Goal: Information Seeking & Learning: Learn about a topic

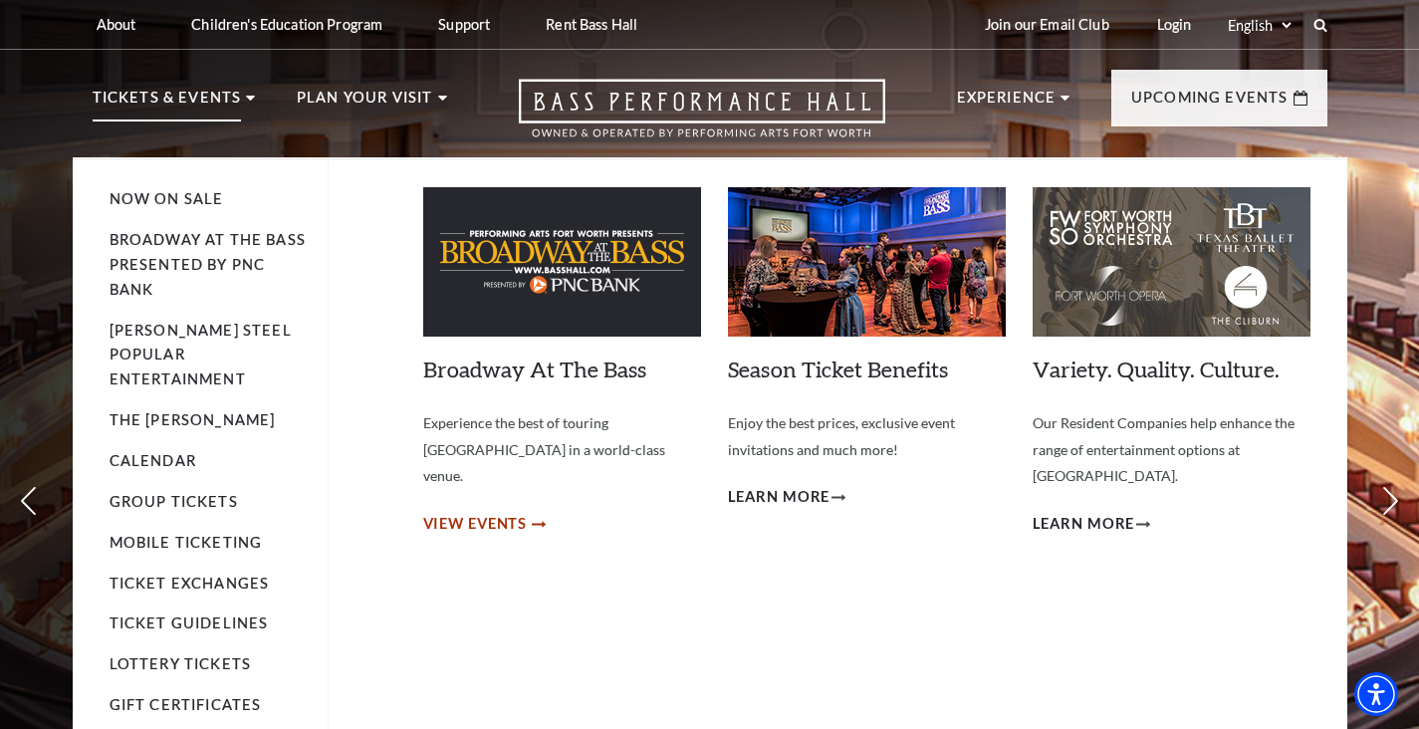
click at [508, 512] on span "View Events" at bounding box center [475, 524] width 105 height 25
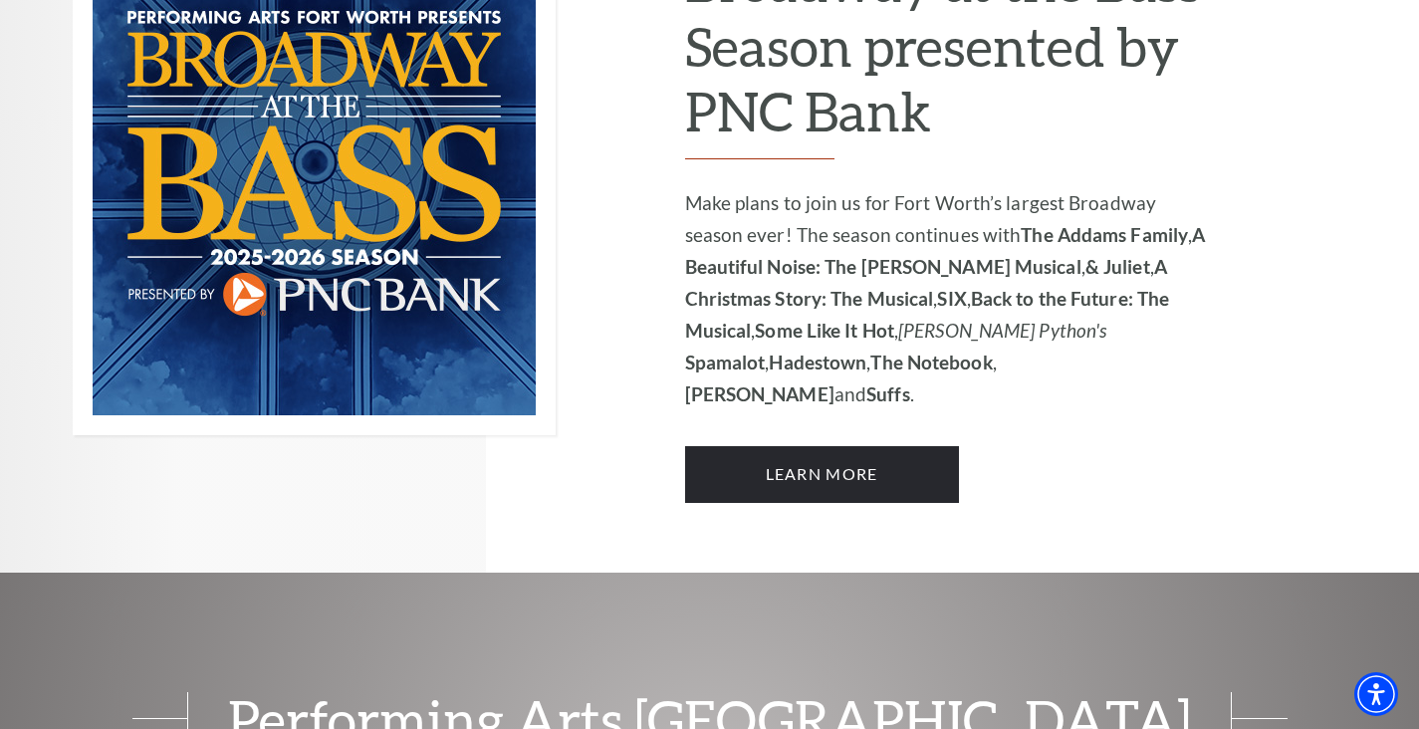
scroll to position [1570, 0]
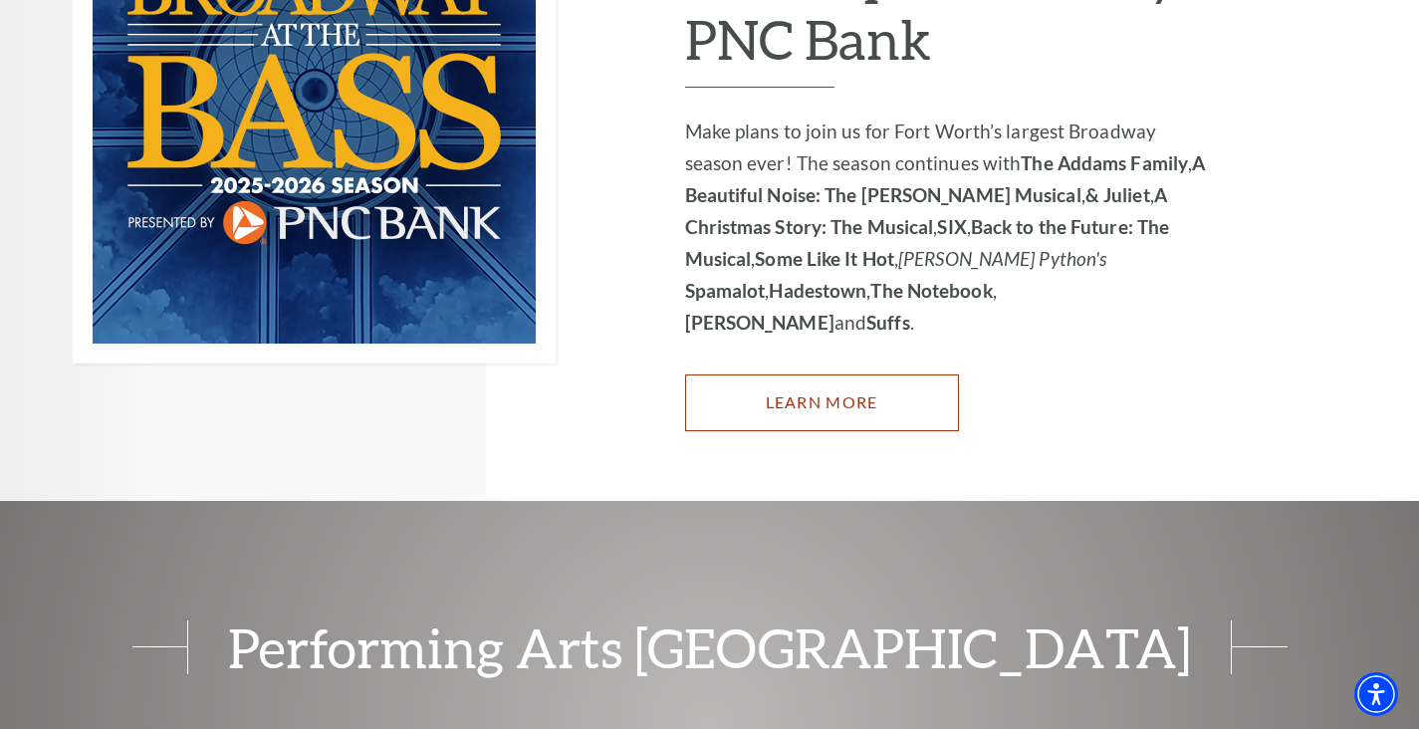
click at [821, 375] on link "Learn More" at bounding box center [822, 403] width 274 height 56
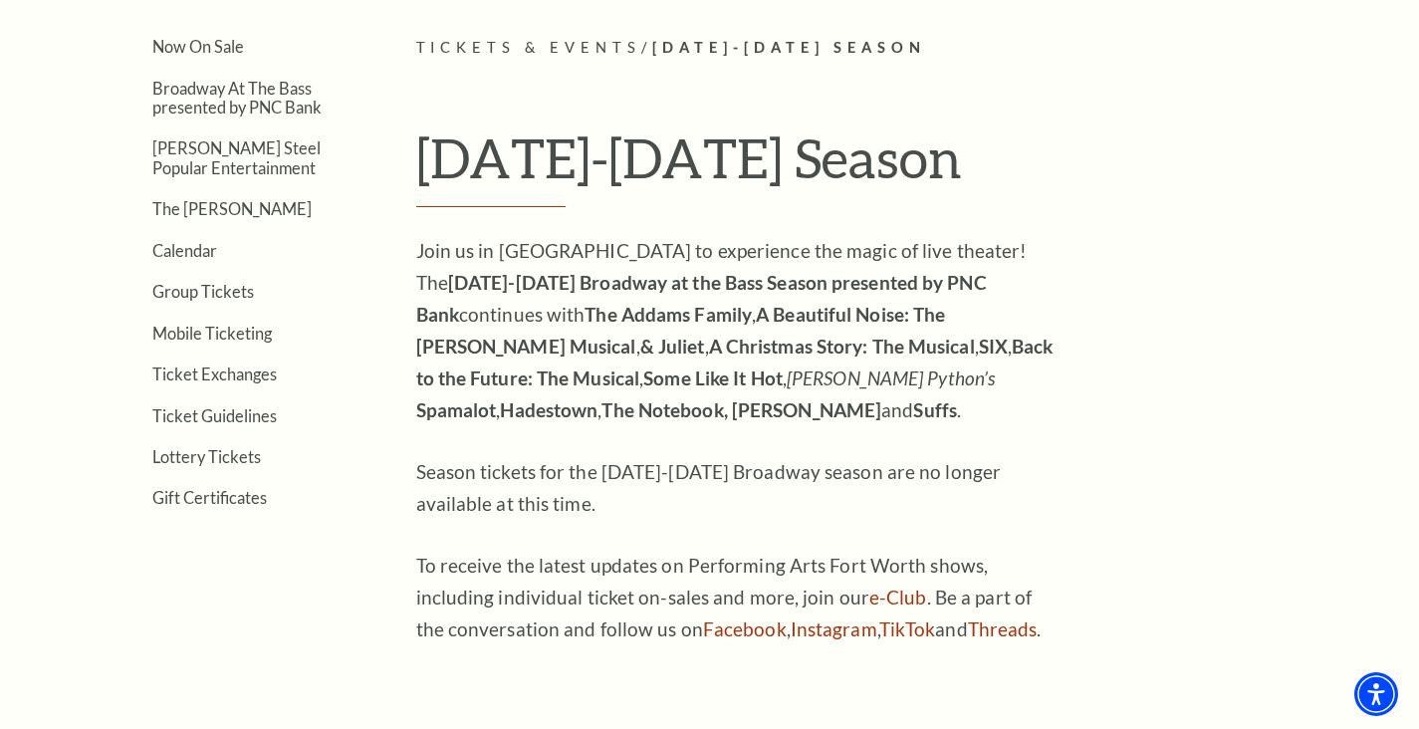
scroll to position [502, 0]
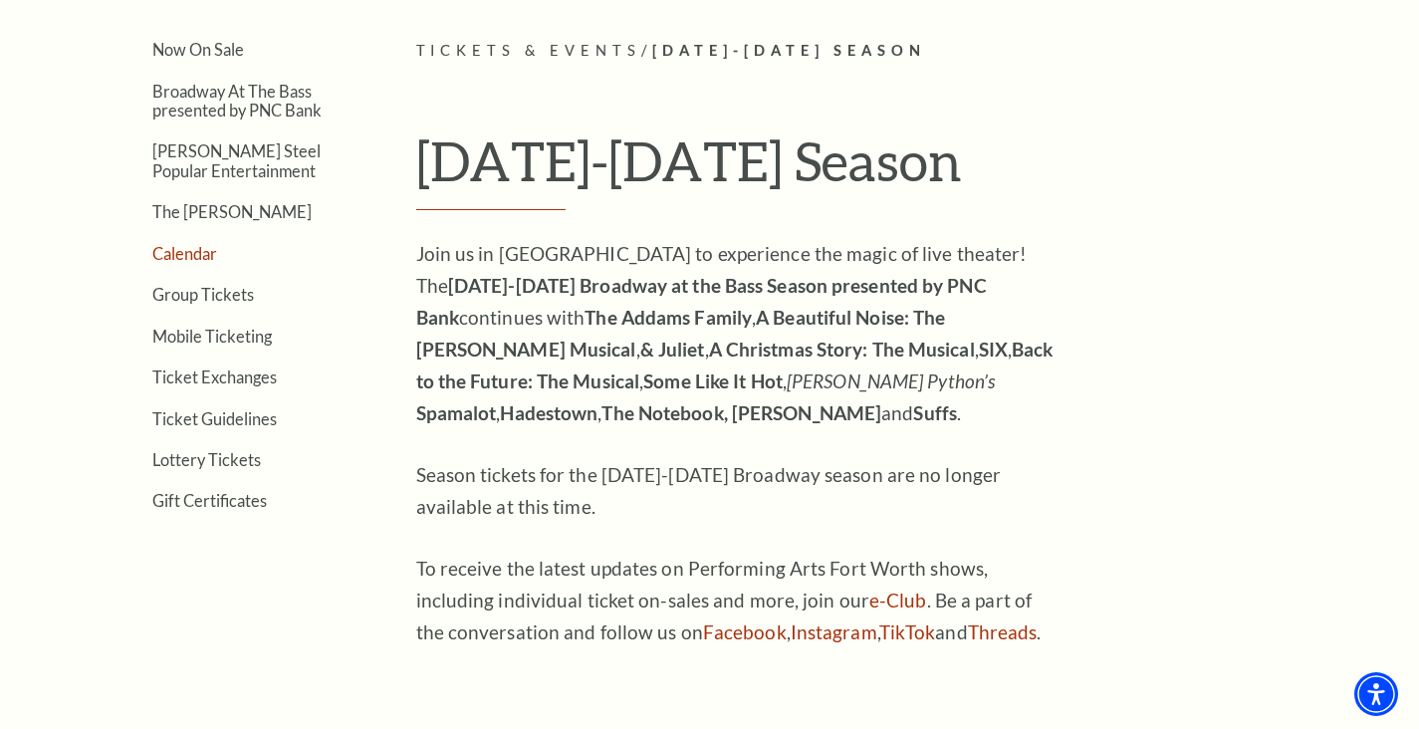
click at [171, 258] on link "Calendar" at bounding box center [184, 253] width 65 height 19
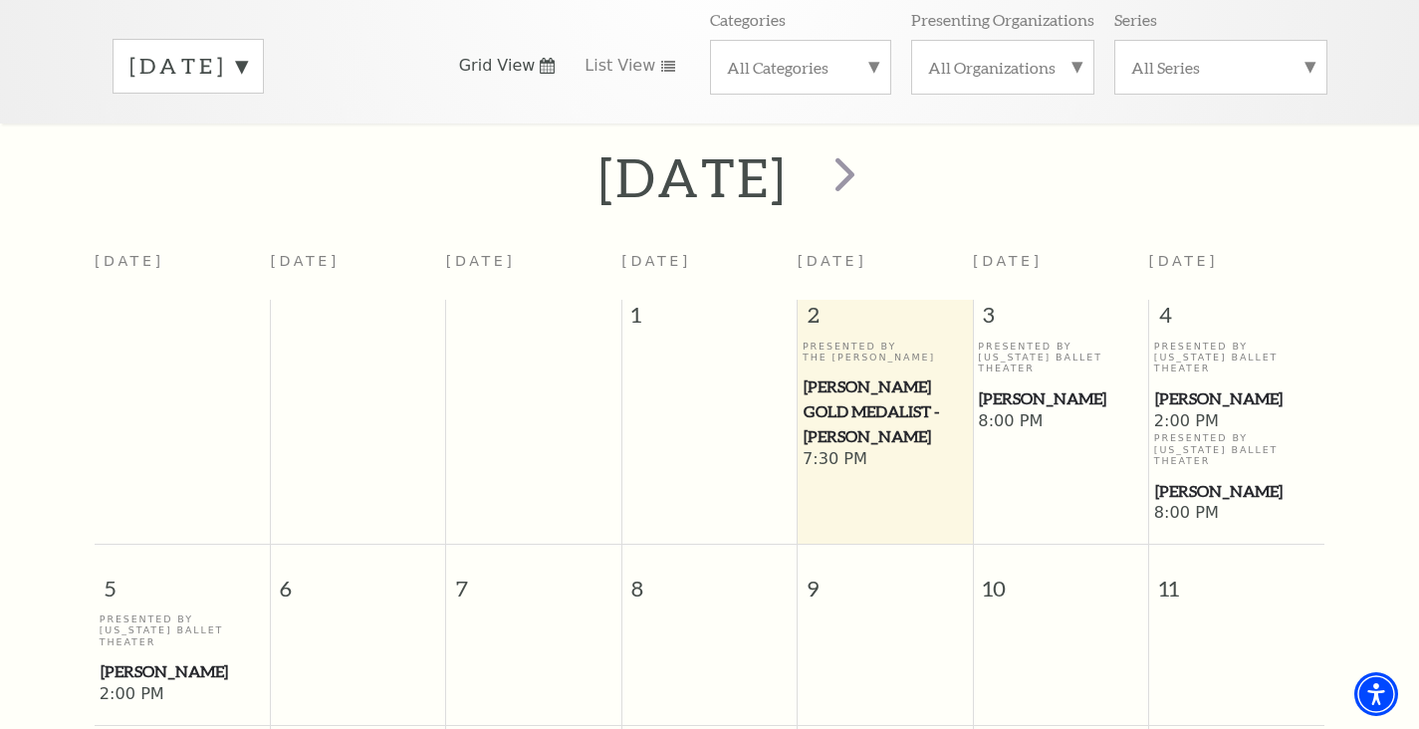
scroll to position [300, 0]
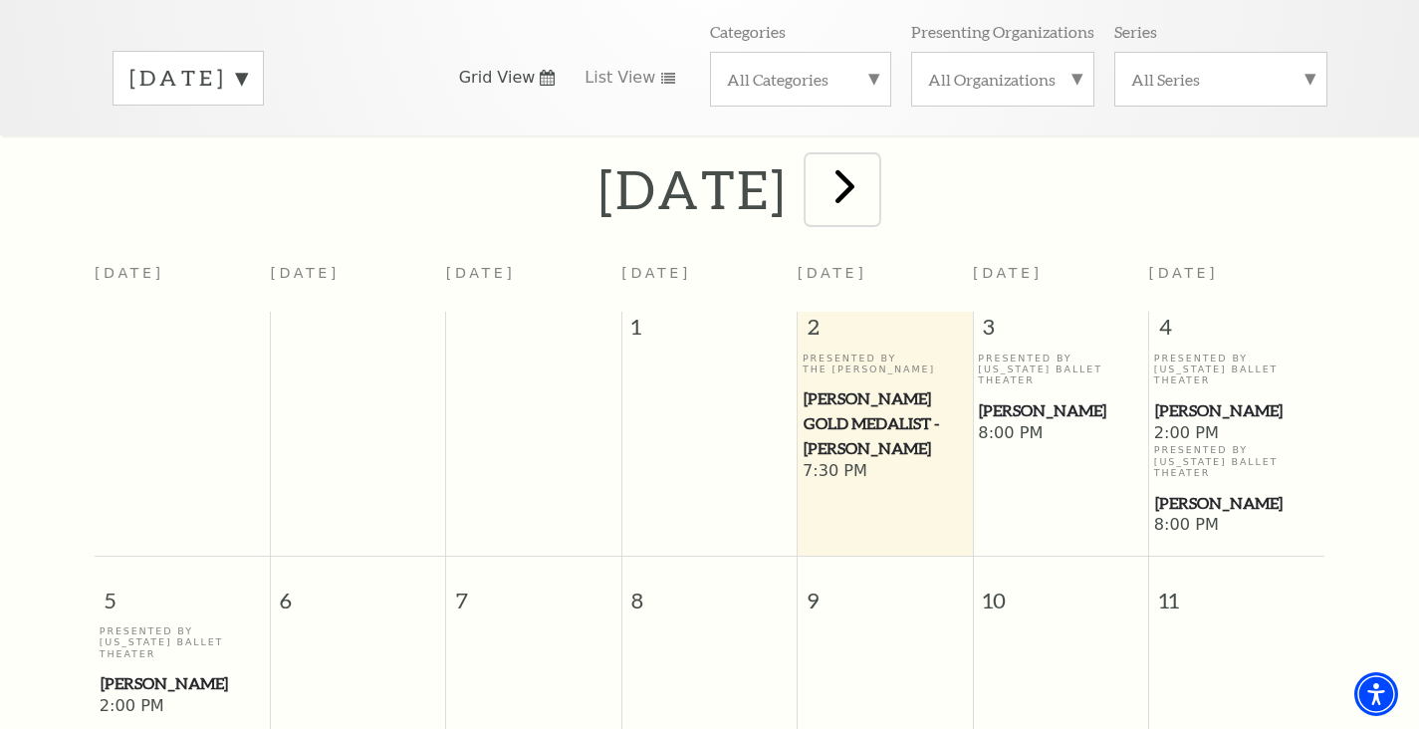
click at [874, 157] on span "next" at bounding box center [845, 185] width 57 height 57
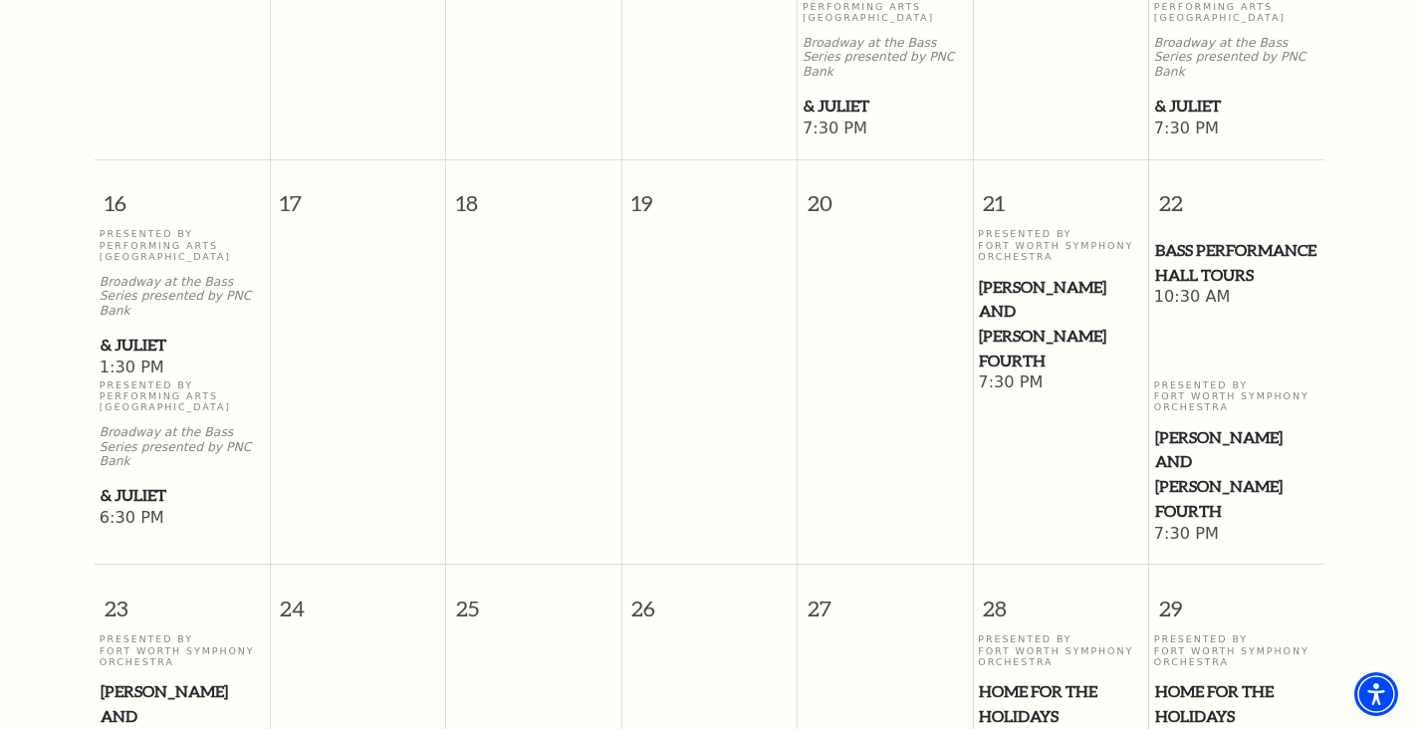
scroll to position [1646, 0]
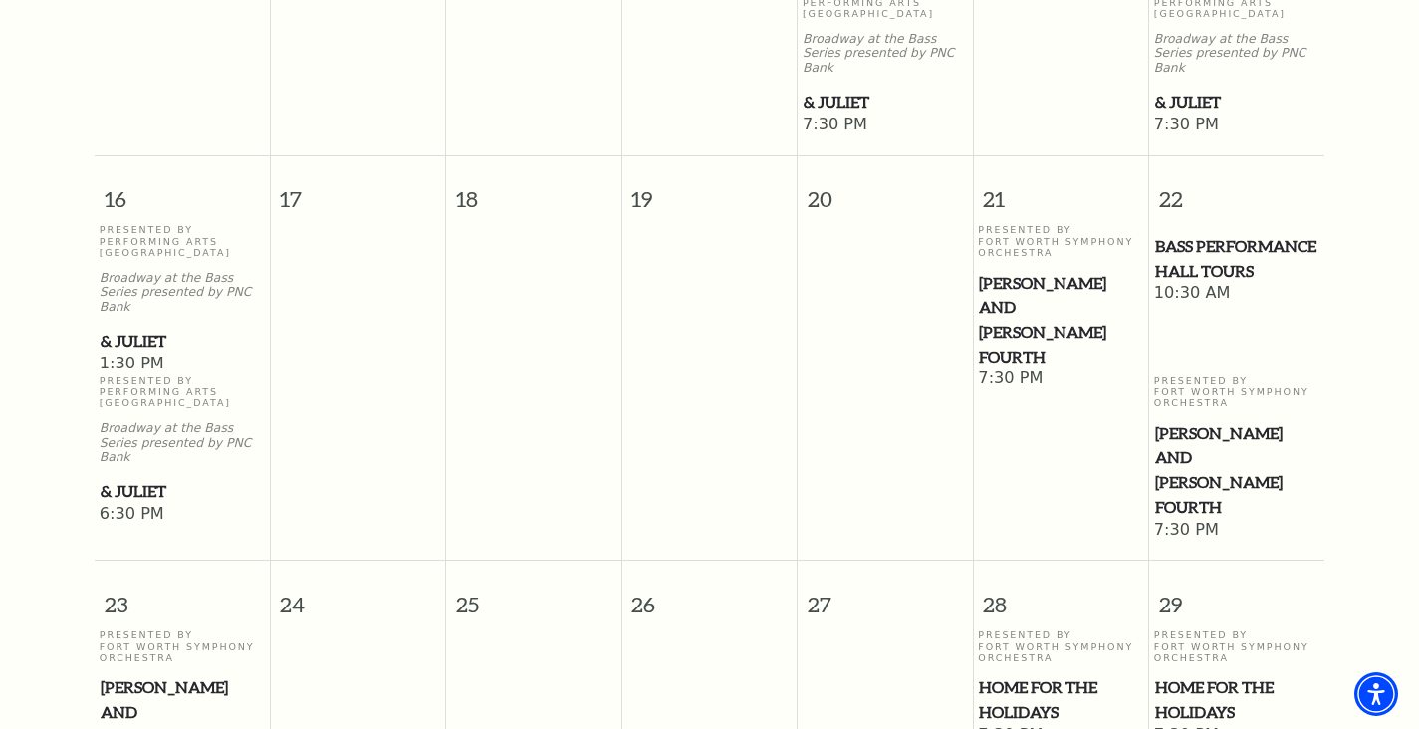
click at [1204, 421] on span "[PERSON_NAME] and [PERSON_NAME] Fourth" at bounding box center [1236, 470] width 163 height 99
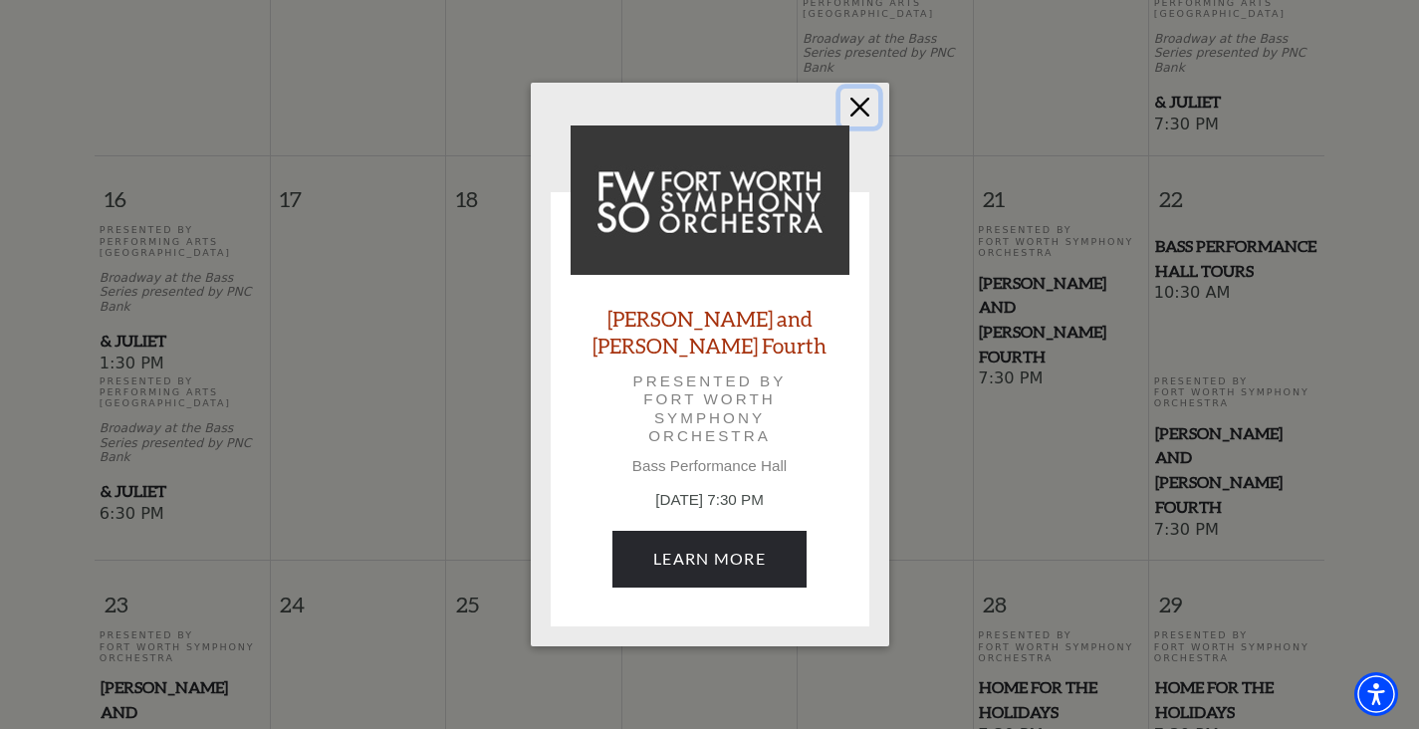
click at [856, 118] on button "Close" at bounding box center [860, 108] width 38 height 38
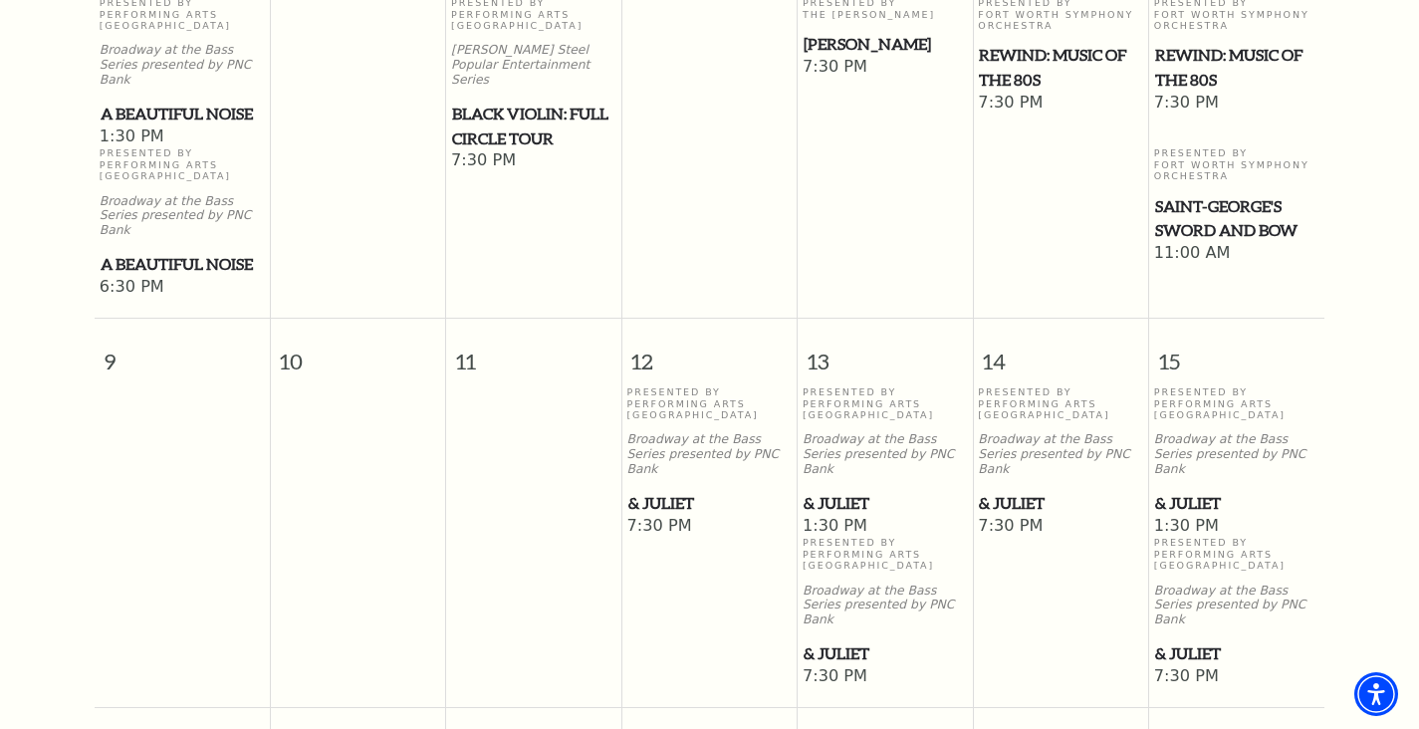
scroll to position [442, 0]
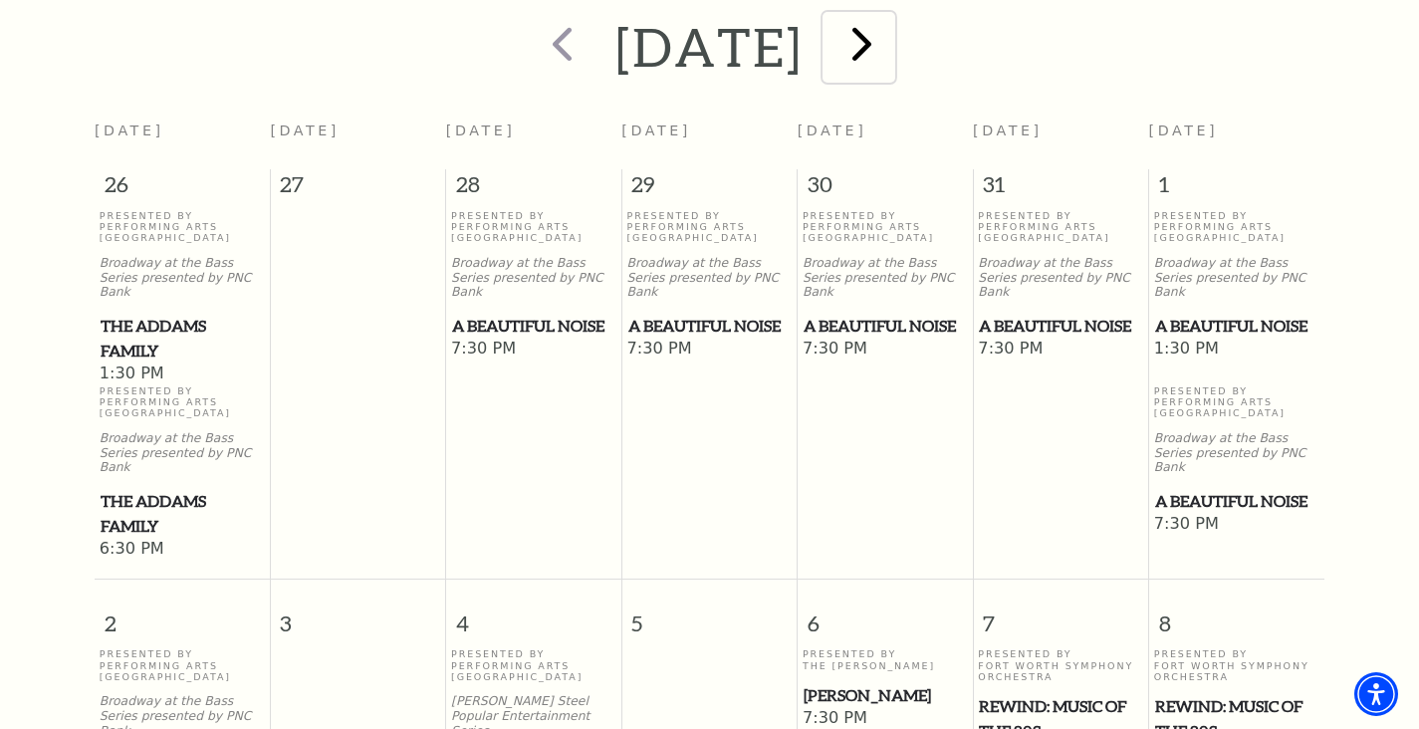
click at [891, 40] on span "next" at bounding box center [862, 43] width 57 height 57
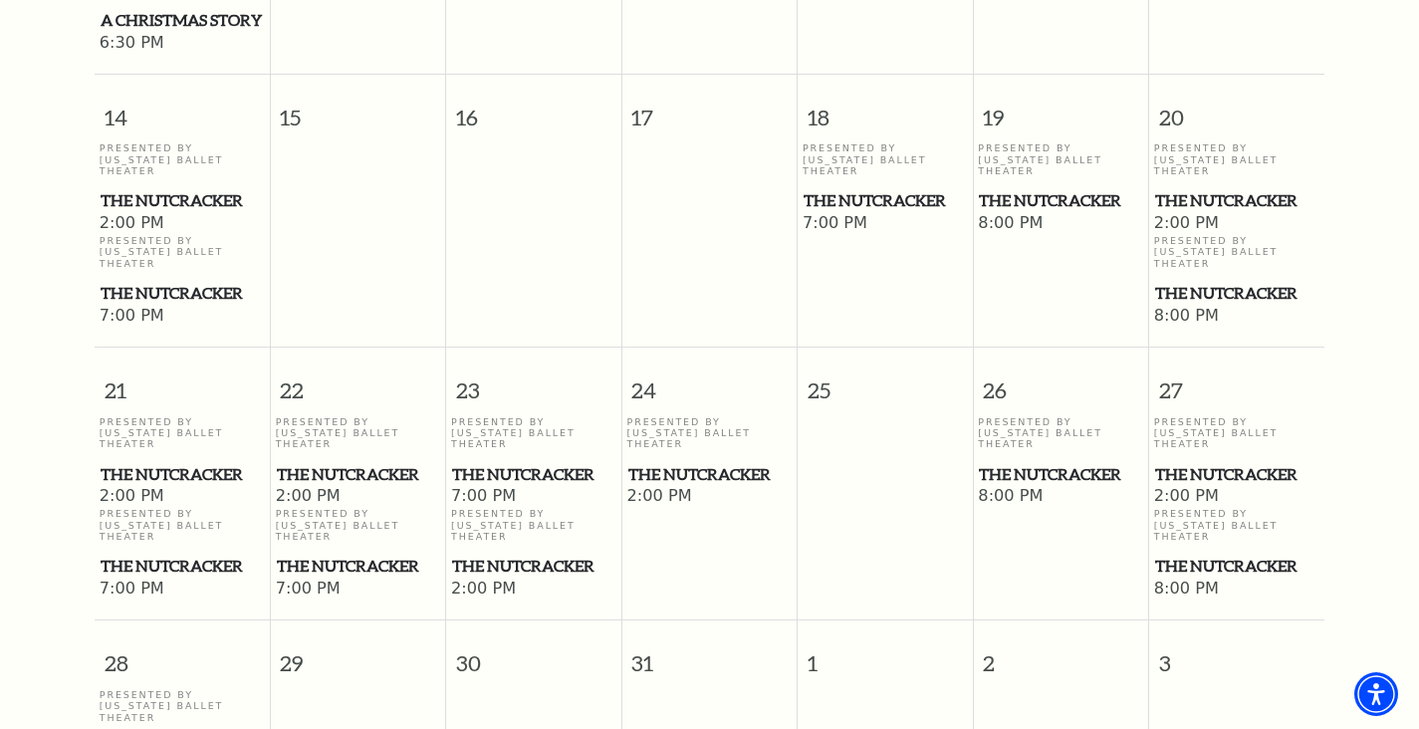
scroll to position [1334, 0]
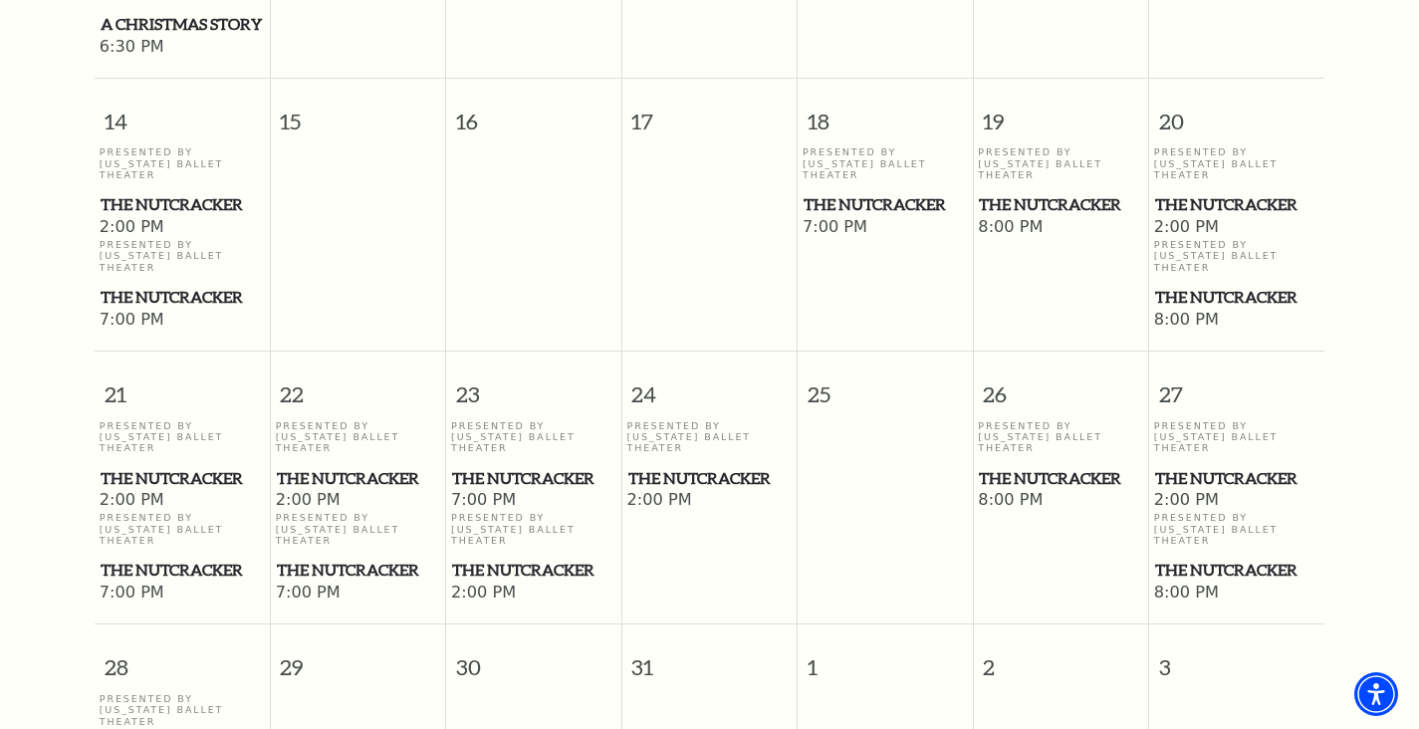
click at [1252, 285] on span "The Nutcracker" at bounding box center [1236, 297] width 163 height 25
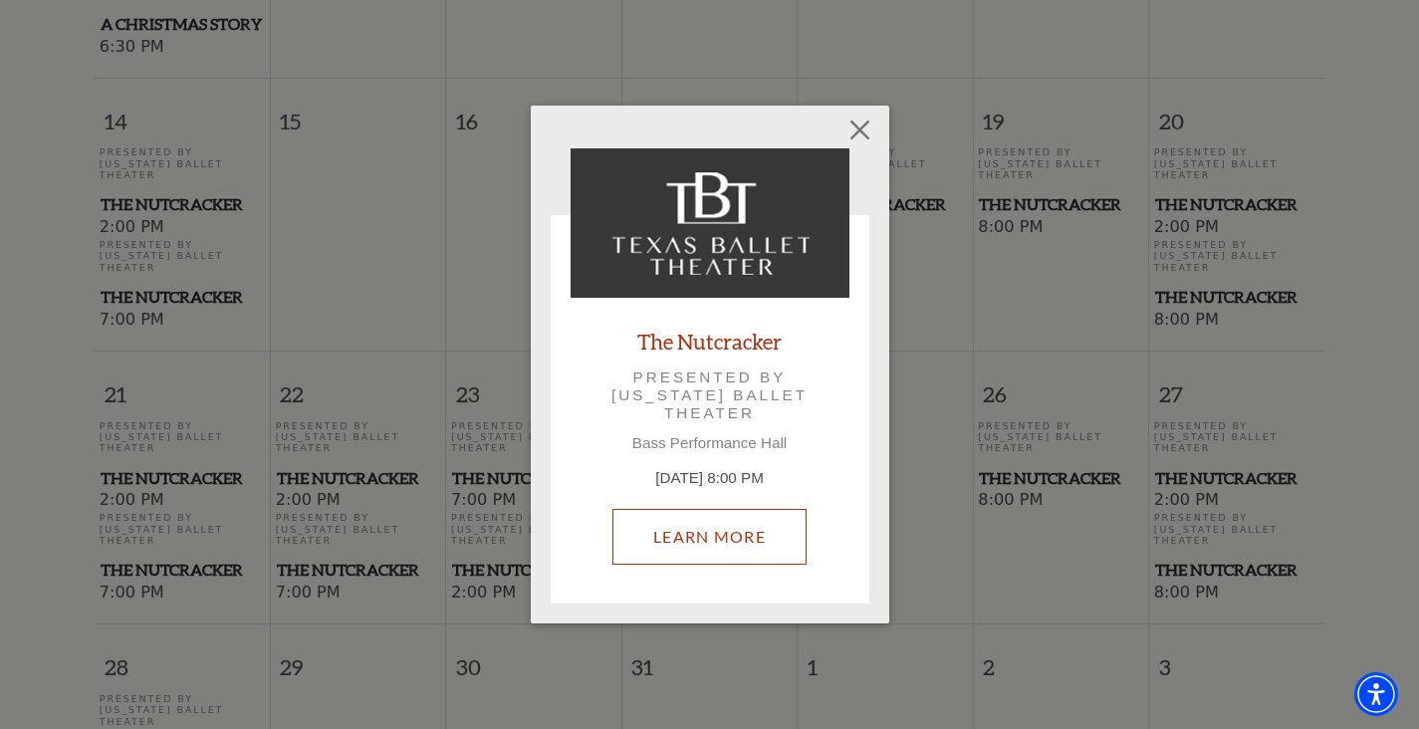
click at [710, 538] on link "Learn More" at bounding box center [710, 537] width 194 height 56
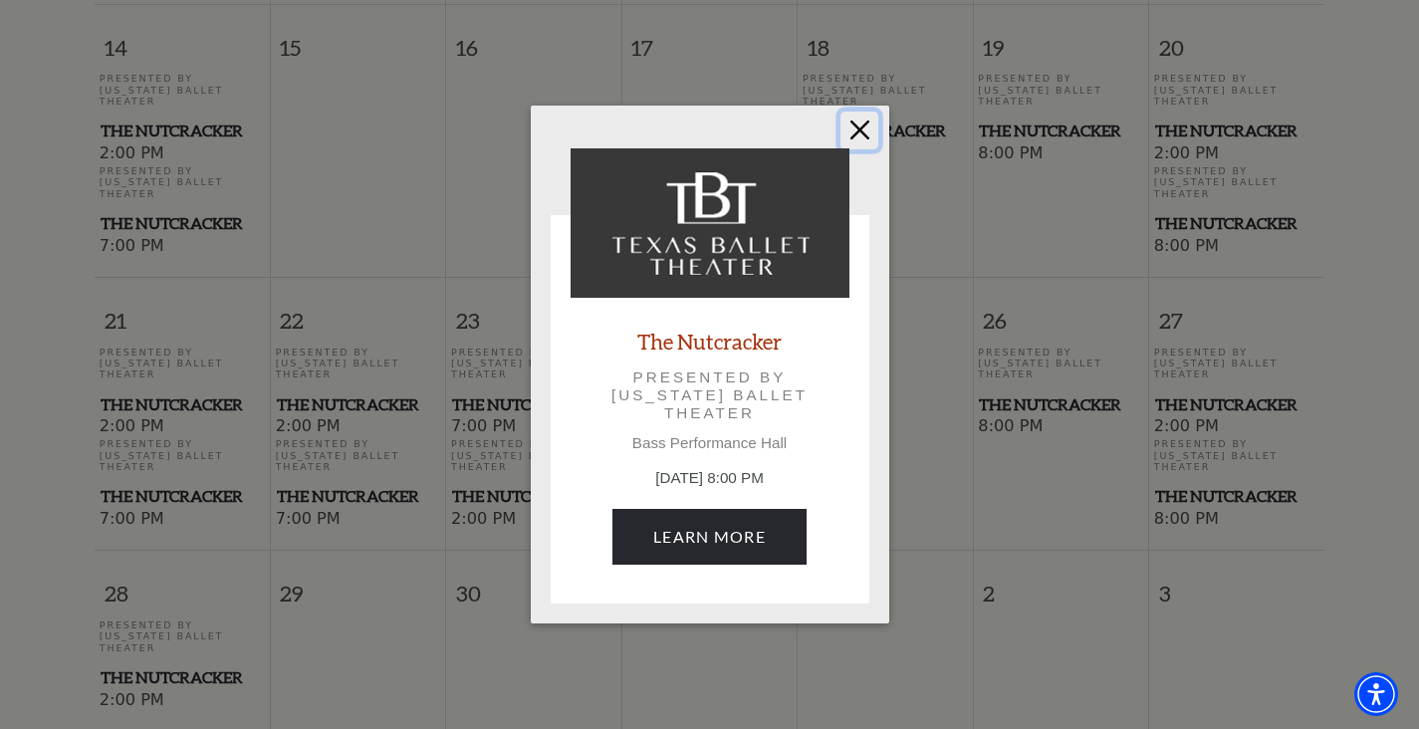
click at [863, 130] on button "Close" at bounding box center [860, 131] width 38 height 38
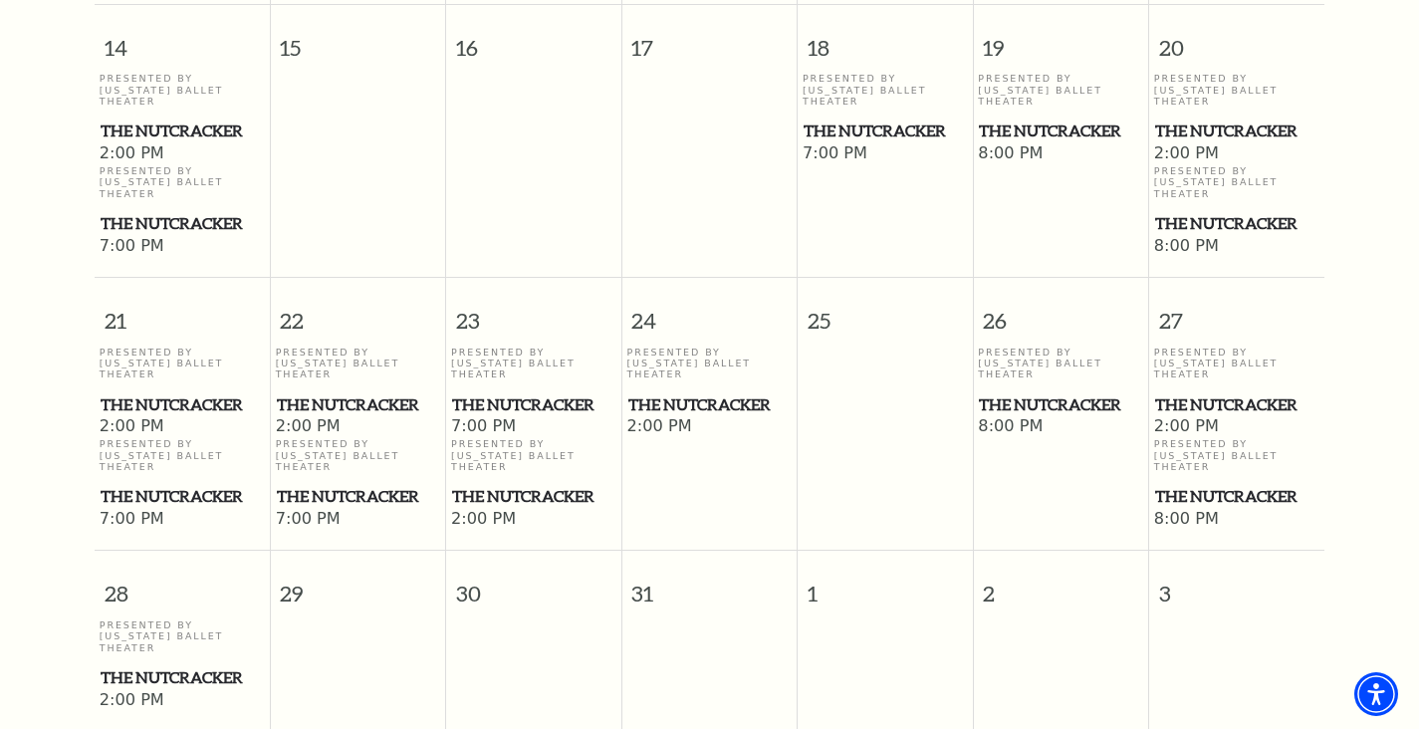
scroll to position [1406, 0]
click at [1011, 393] on span "The Nutcracker" at bounding box center [1060, 405] width 163 height 25
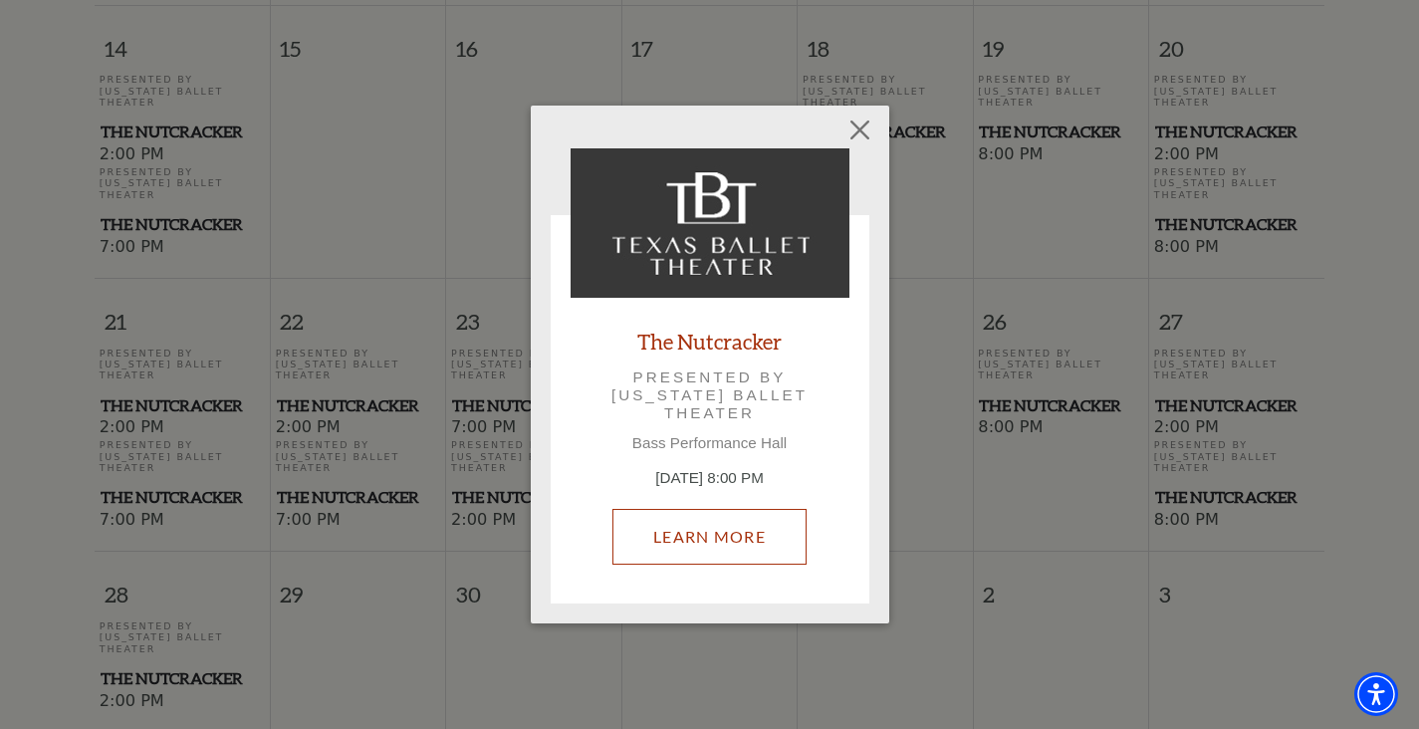
click at [742, 548] on link "Learn More" at bounding box center [710, 537] width 194 height 56
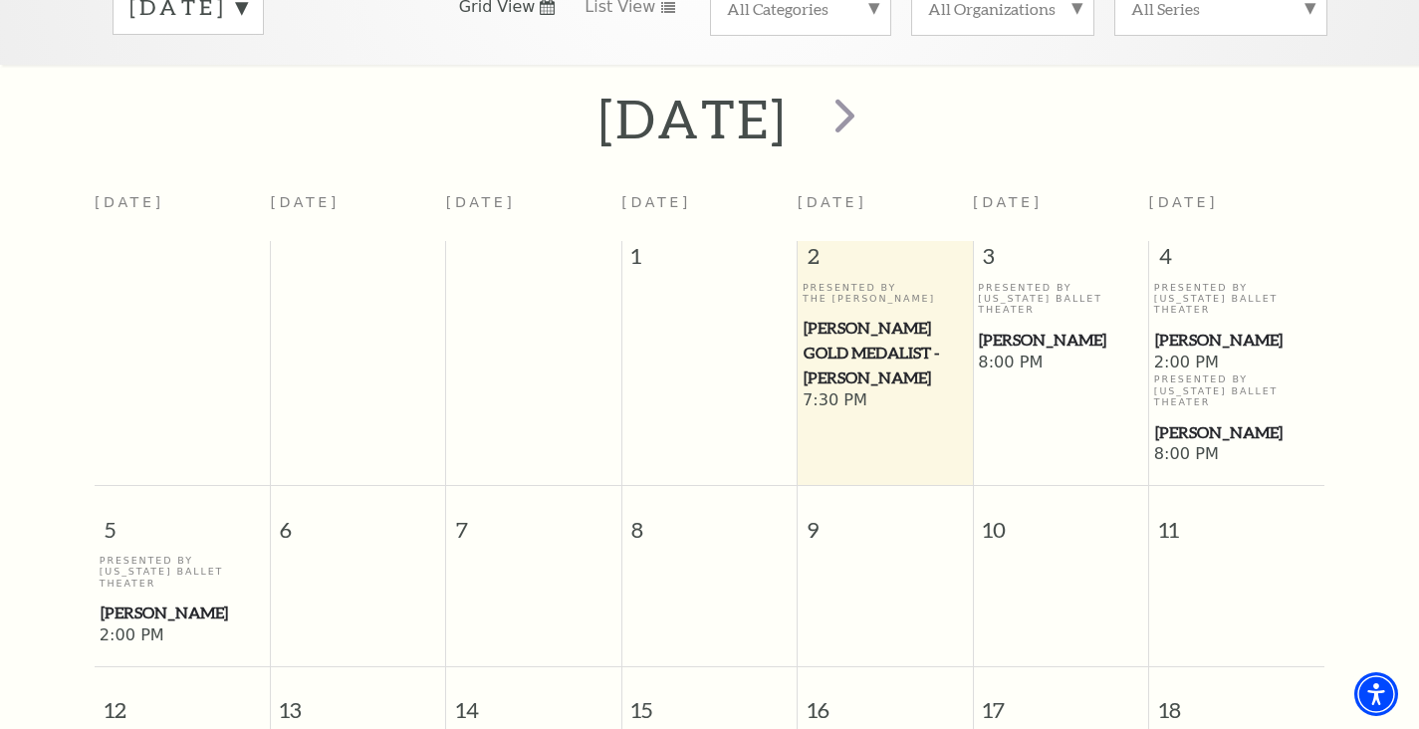
scroll to position [355, 0]
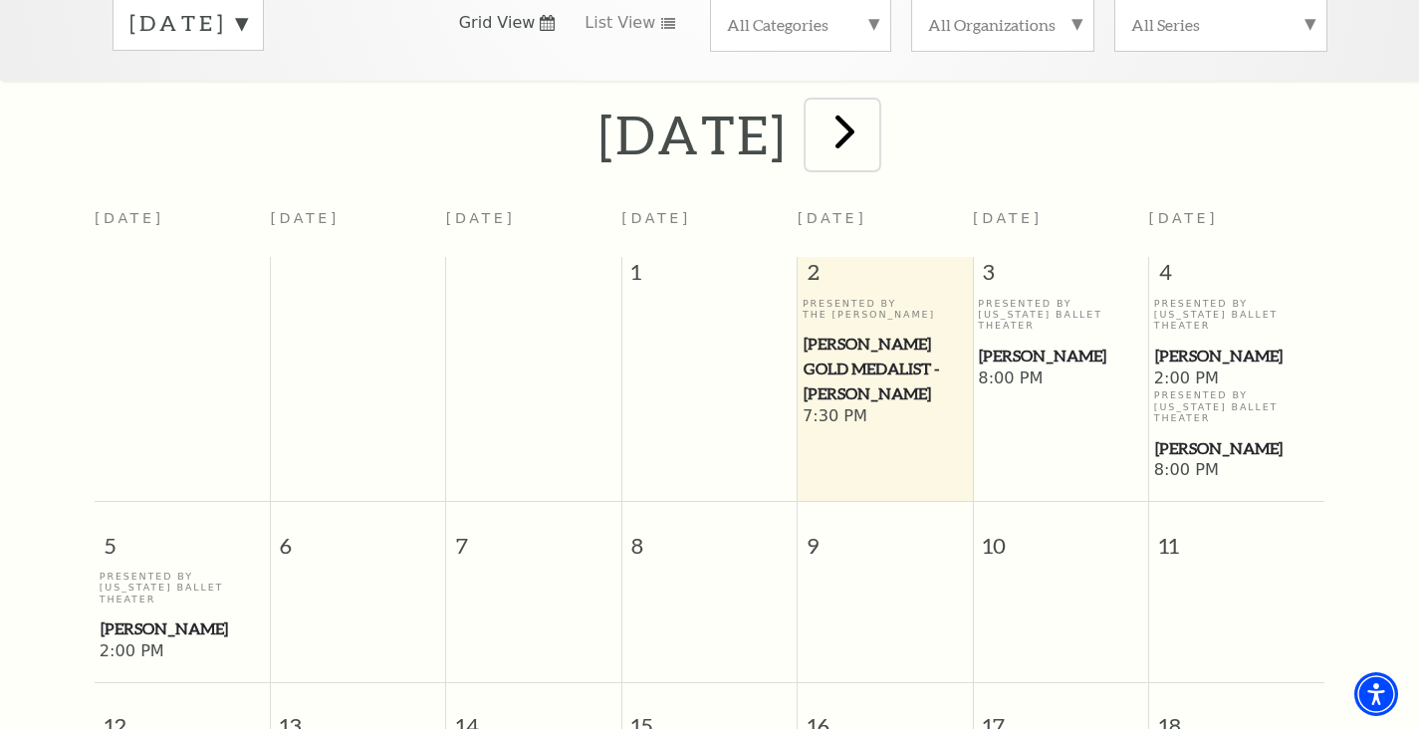
click at [874, 117] on span "next" at bounding box center [845, 131] width 57 height 57
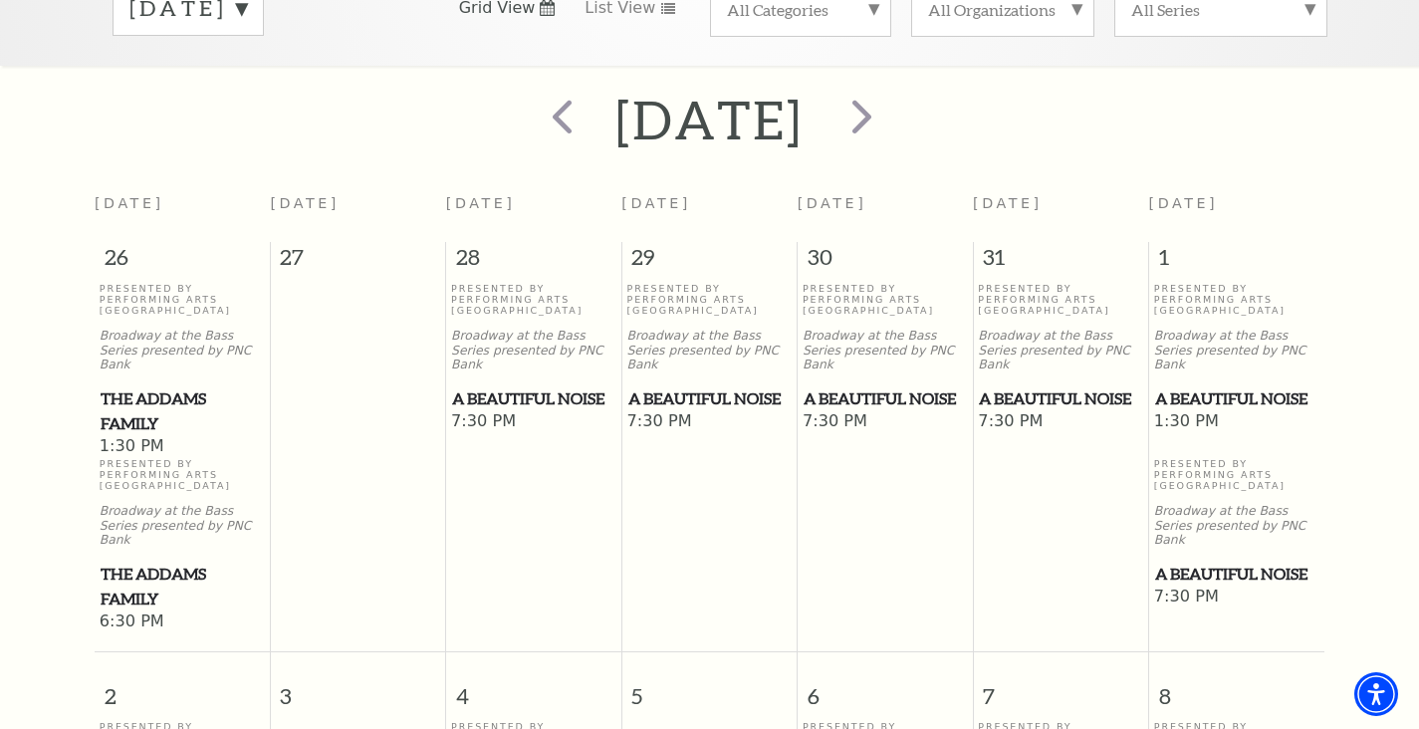
scroll to position [0, 0]
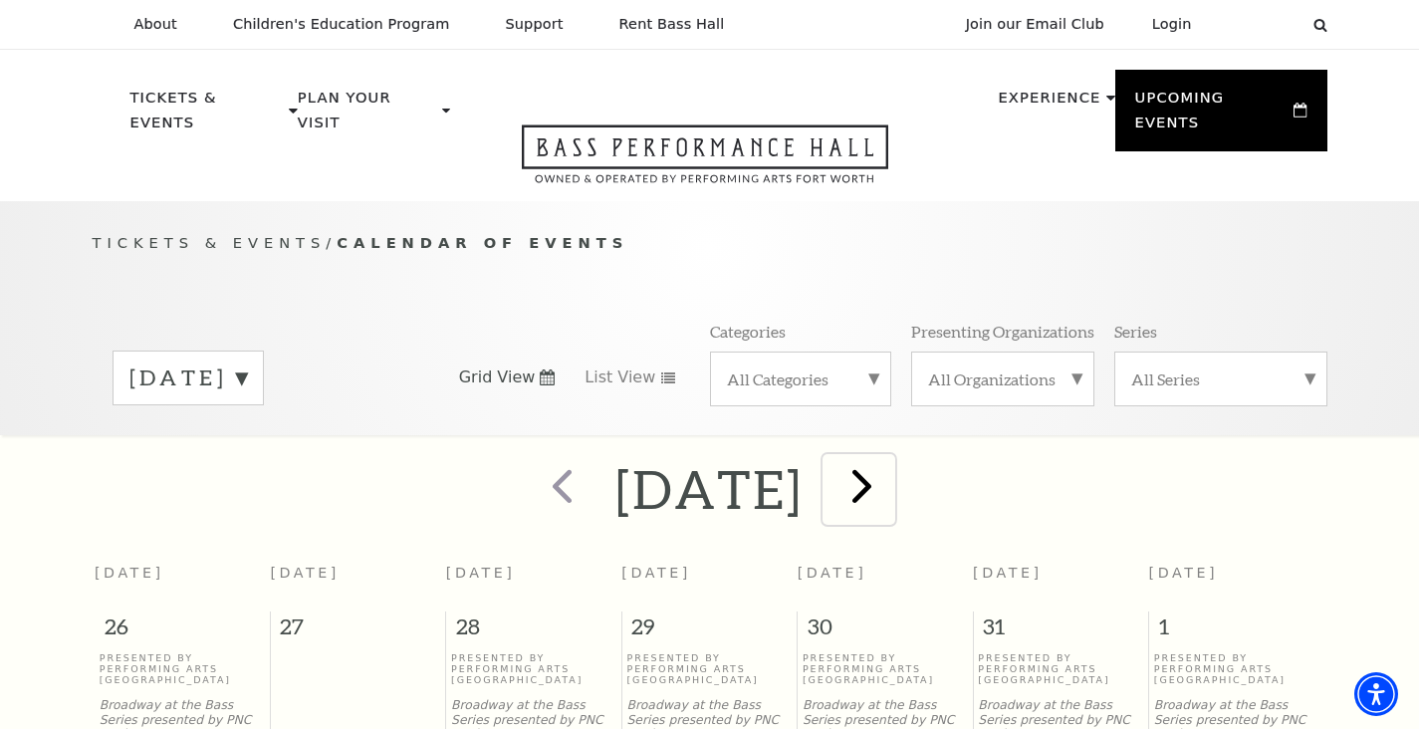
click at [891, 457] on span "next" at bounding box center [862, 485] width 57 height 57
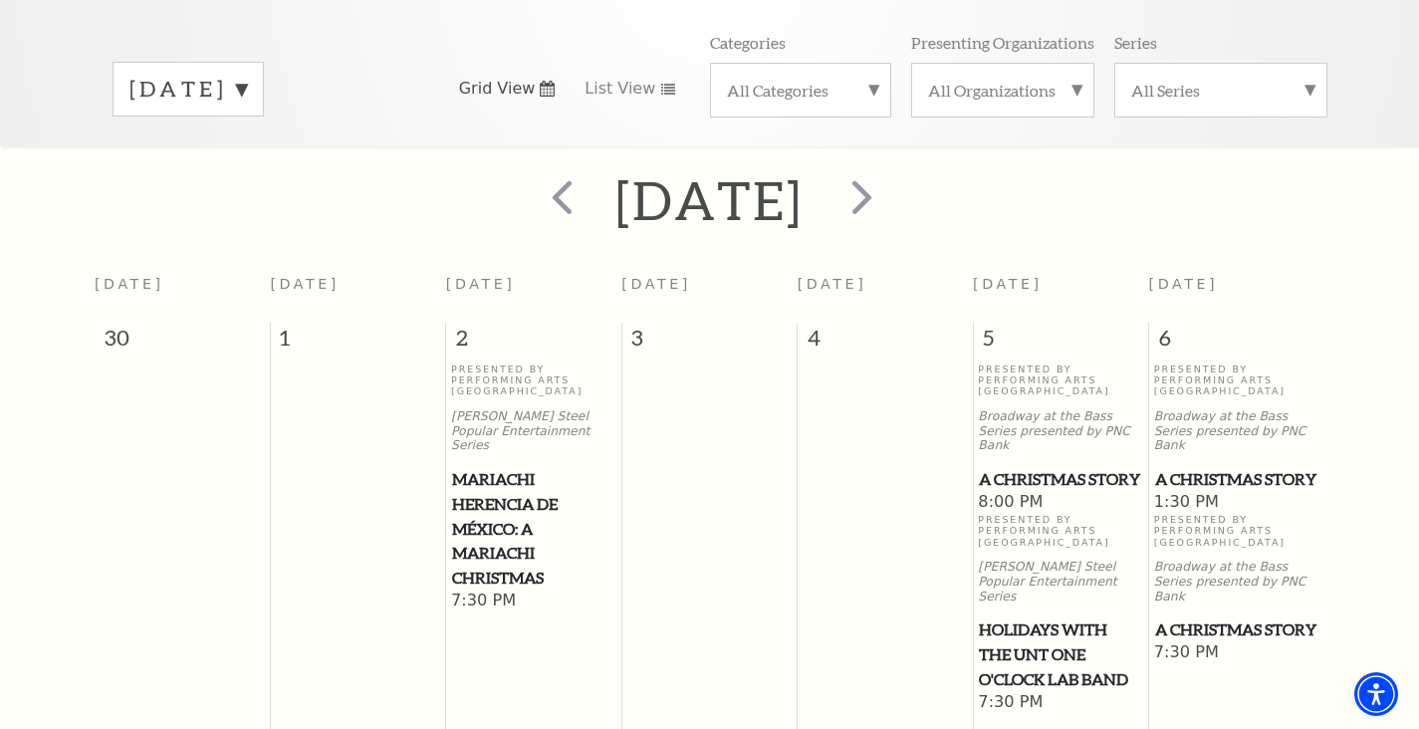
scroll to position [278, 0]
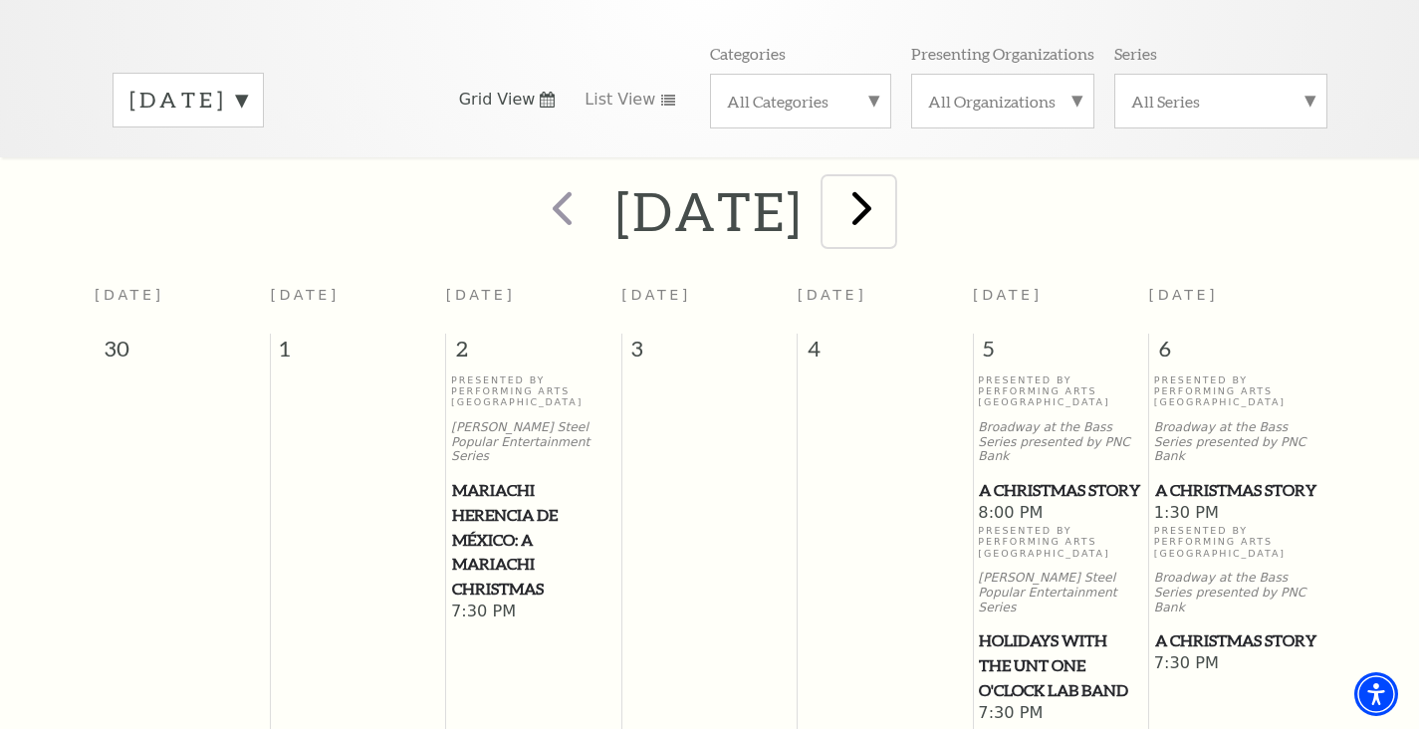
click at [891, 180] on span "next" at bounding box center [862, 207] width 57 height 57
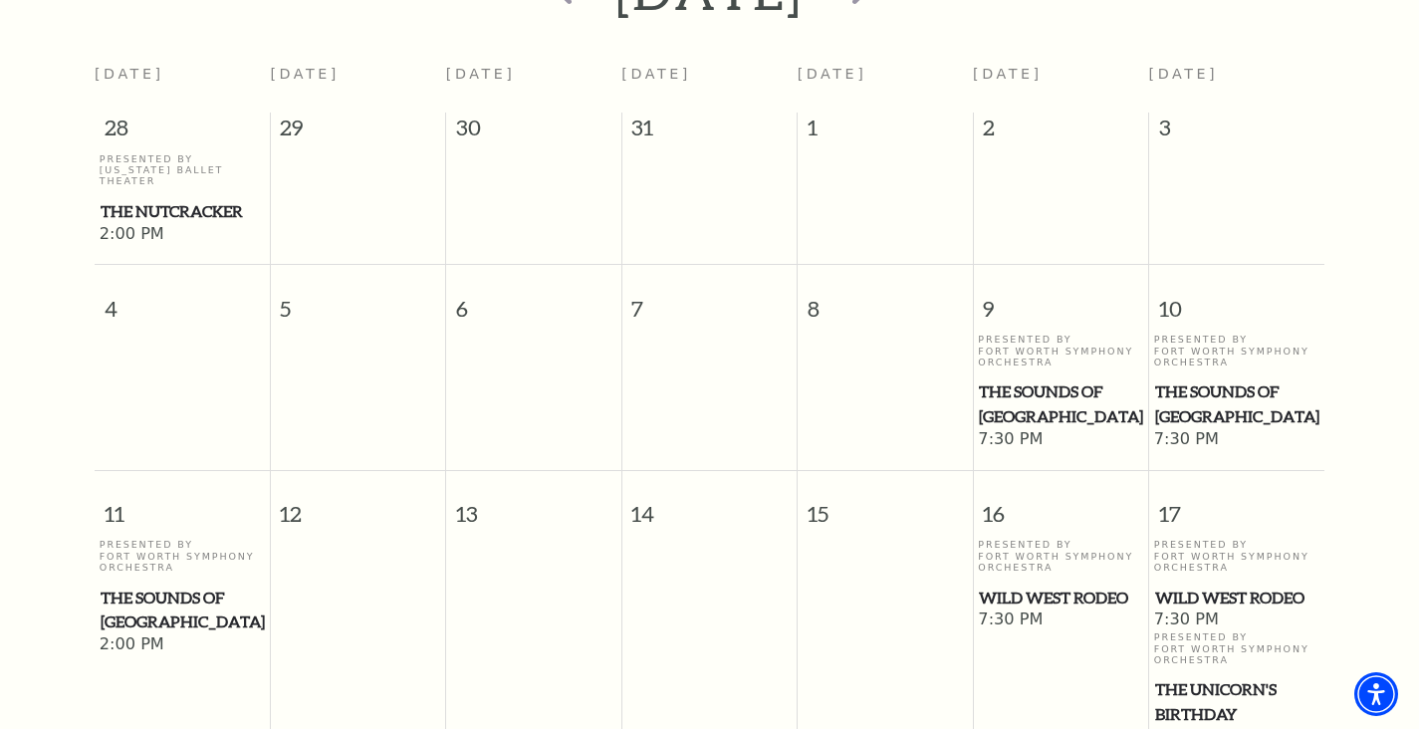
scroll to position [345, 0]
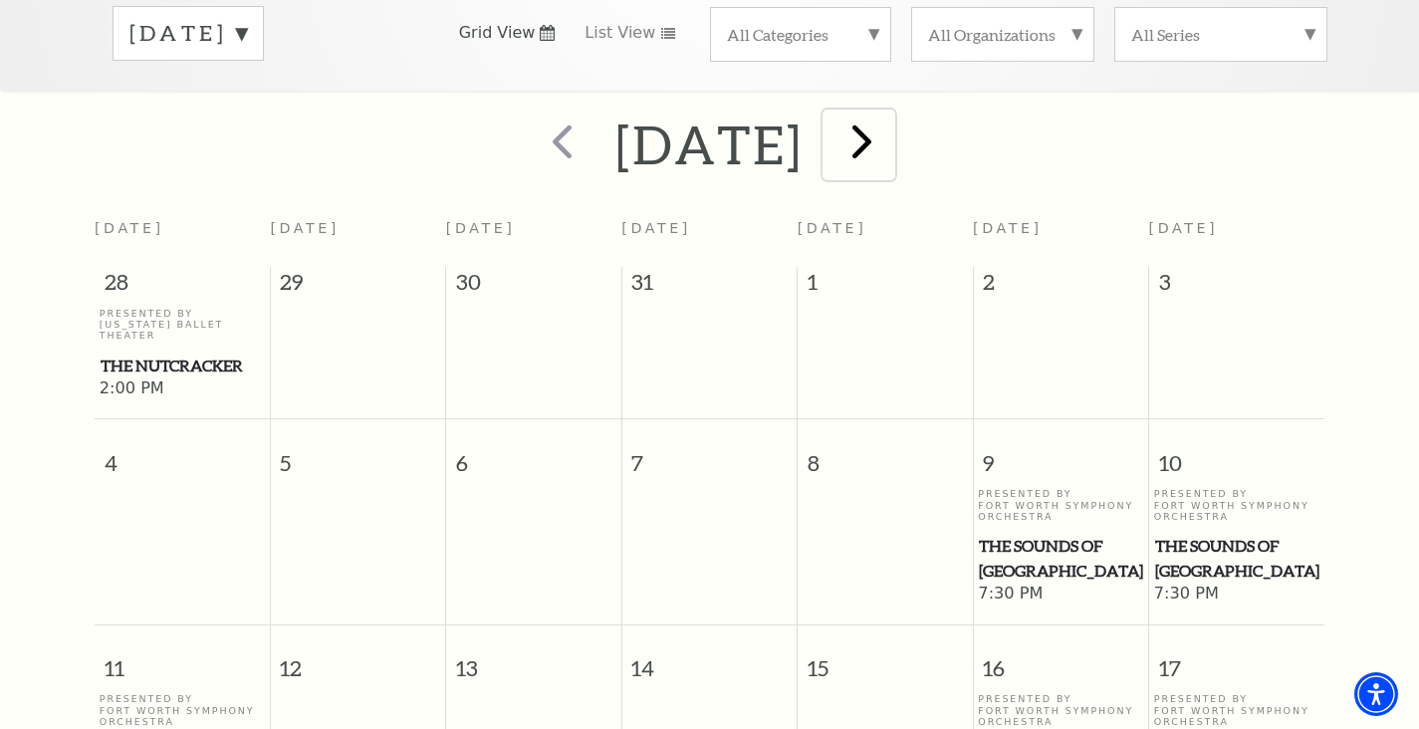
click at [891, 113] on span "next" at bounding box center [862, 141] width 57 height 57
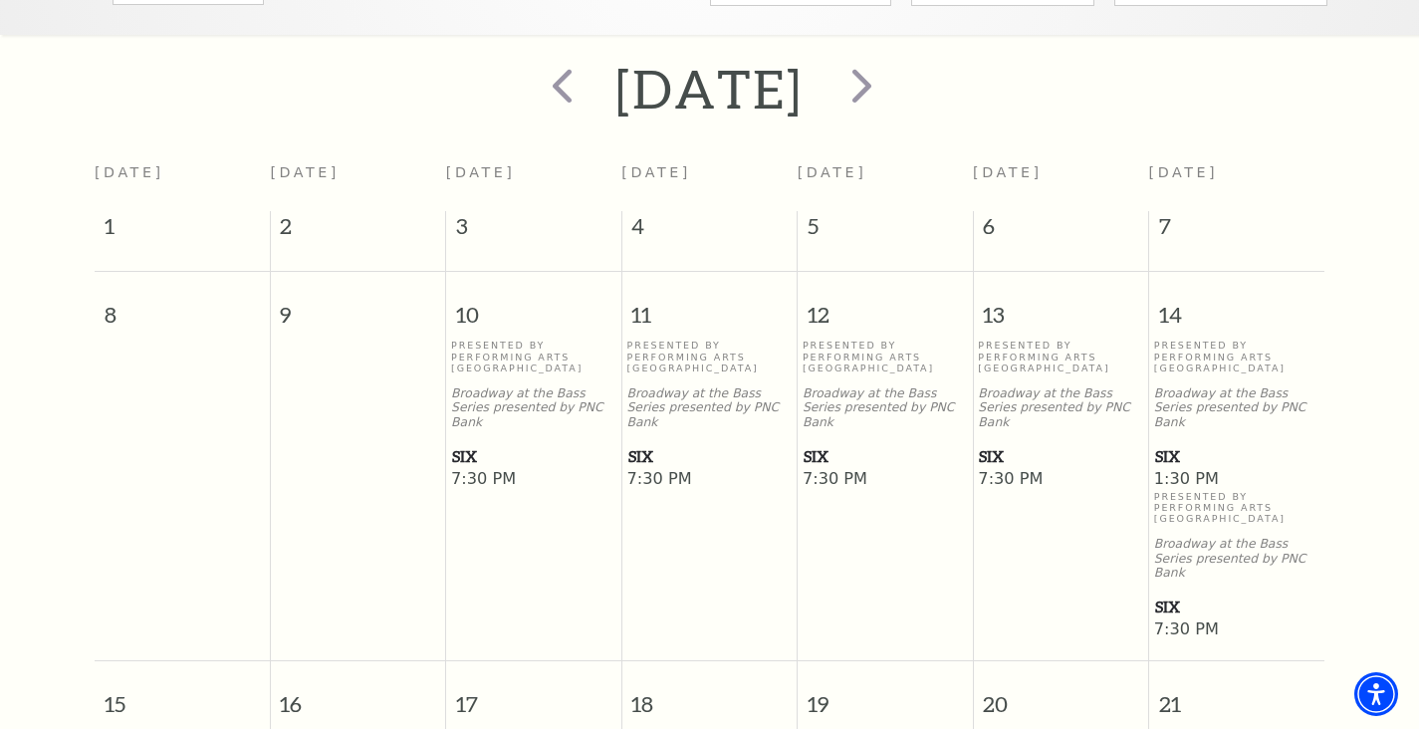
scroll to position [390, 0]
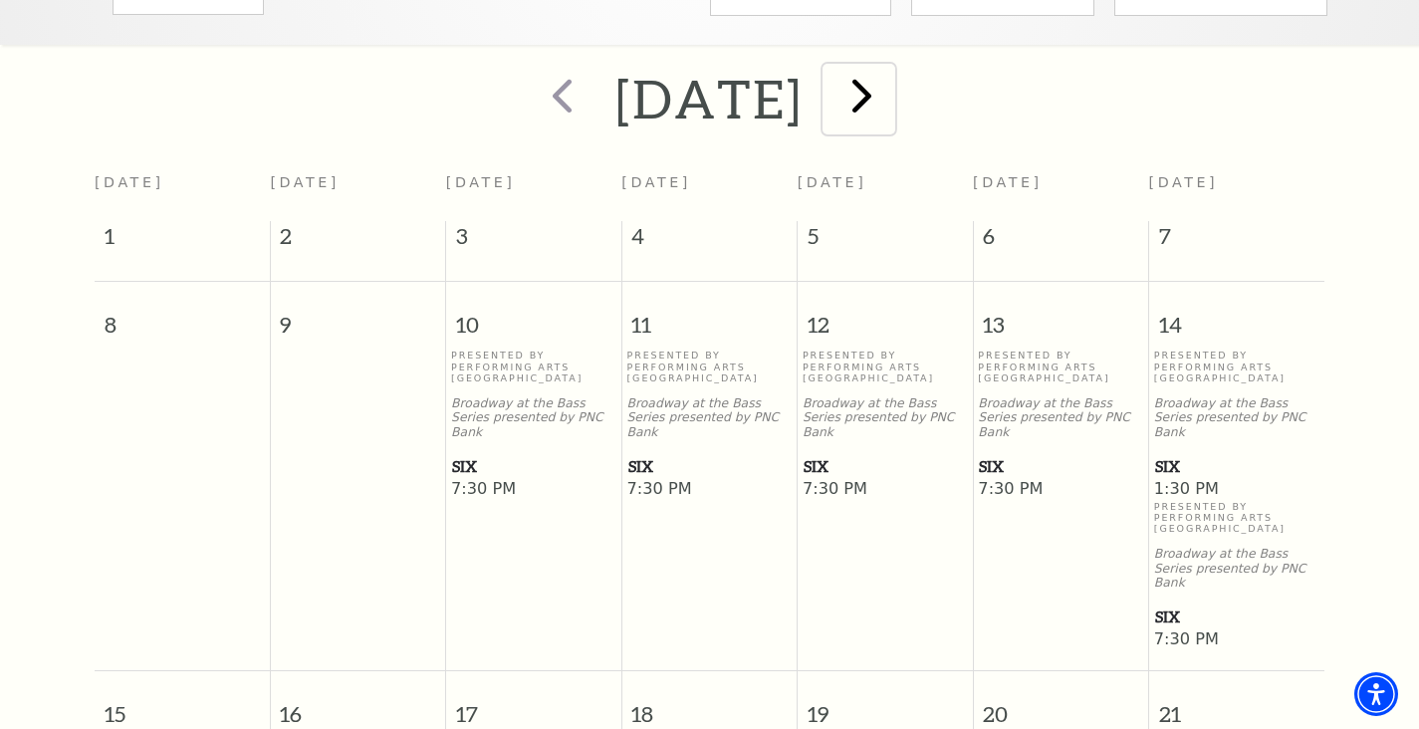
click at [891, 67] on span "next" at bounding box center [862, 95] width 57 height 57
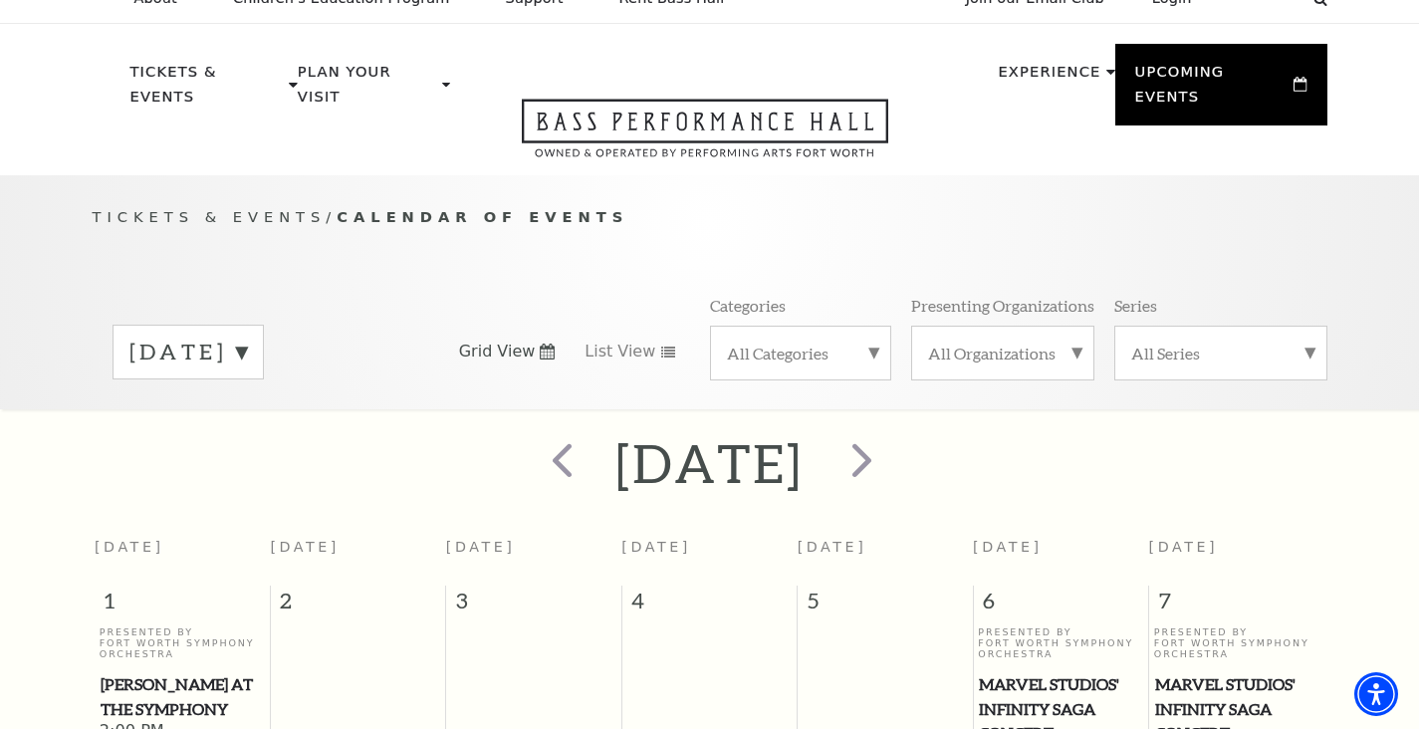
scroll to position [27, 0]
click at [247, 337] on label "March 2026" at bounding box center [188, 351] width 118 height 31
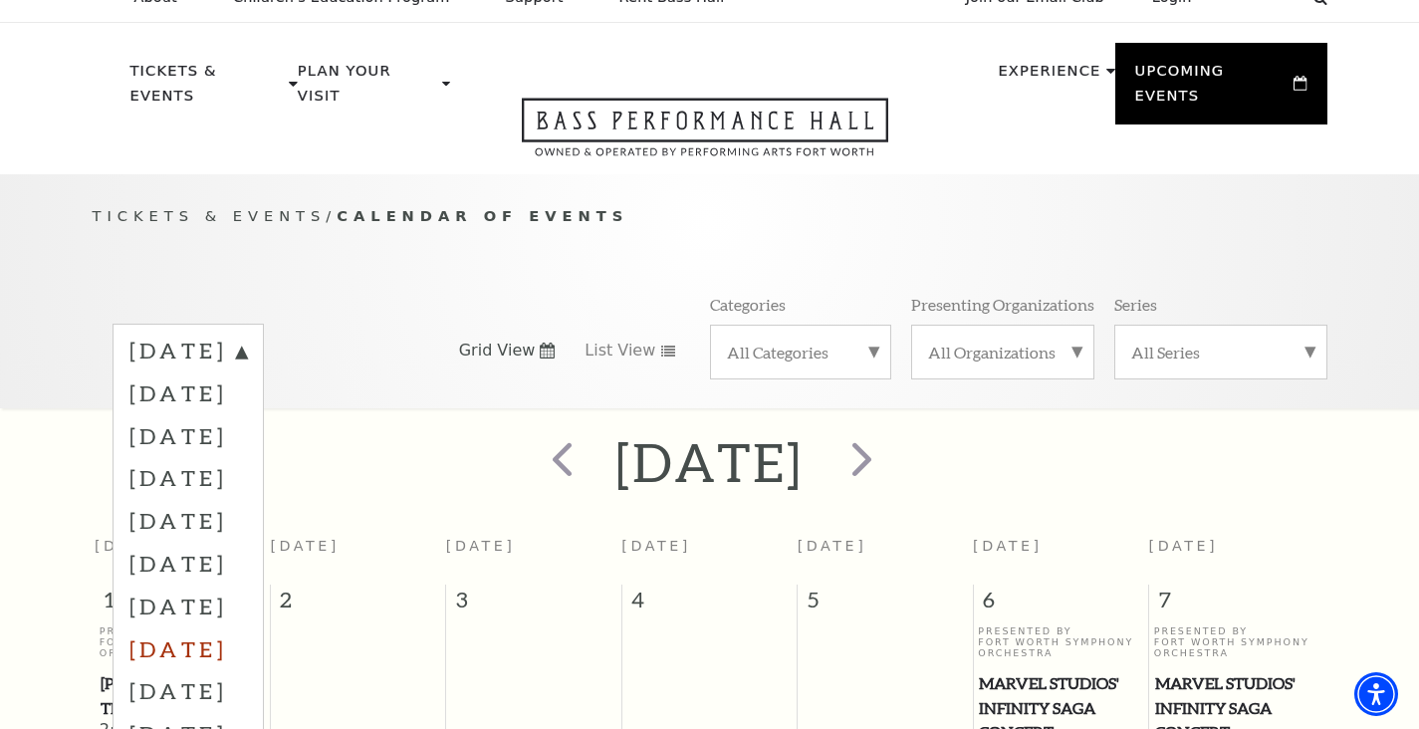
click at [229, 628] on label "May 2026" at bounding box center [188, 649] width 118 height 43
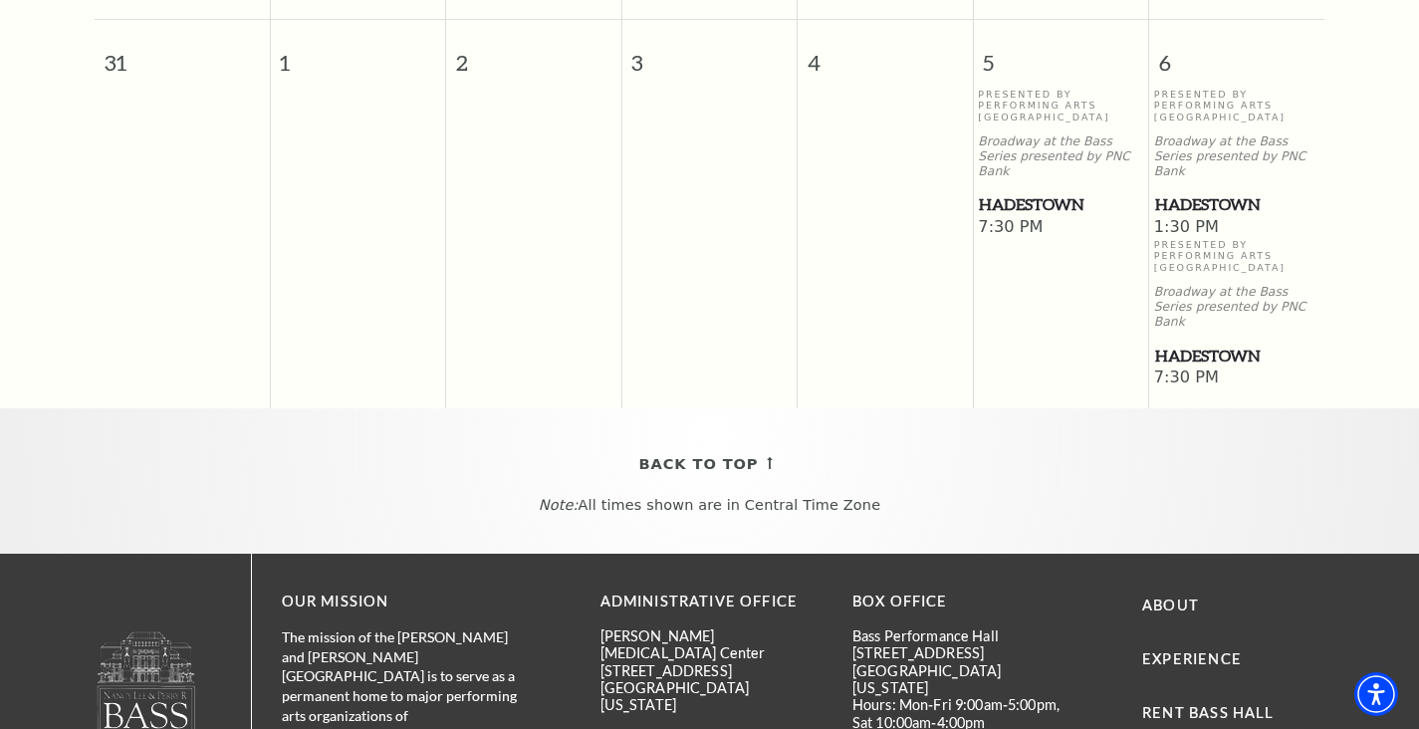
scroll to position [2165, 0]
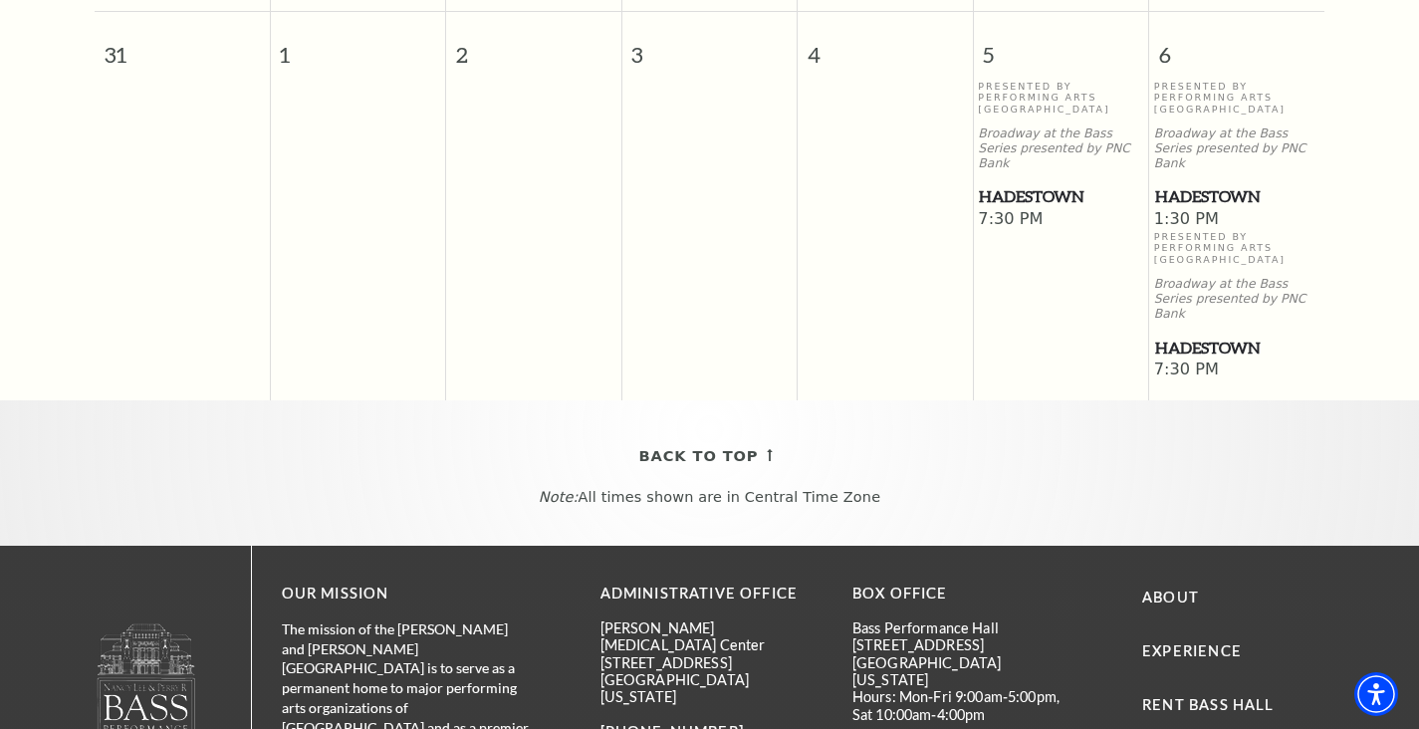
click at [1037, 184] on span "Hadestown" at bounding box center [1060, 196] width 163 height 25
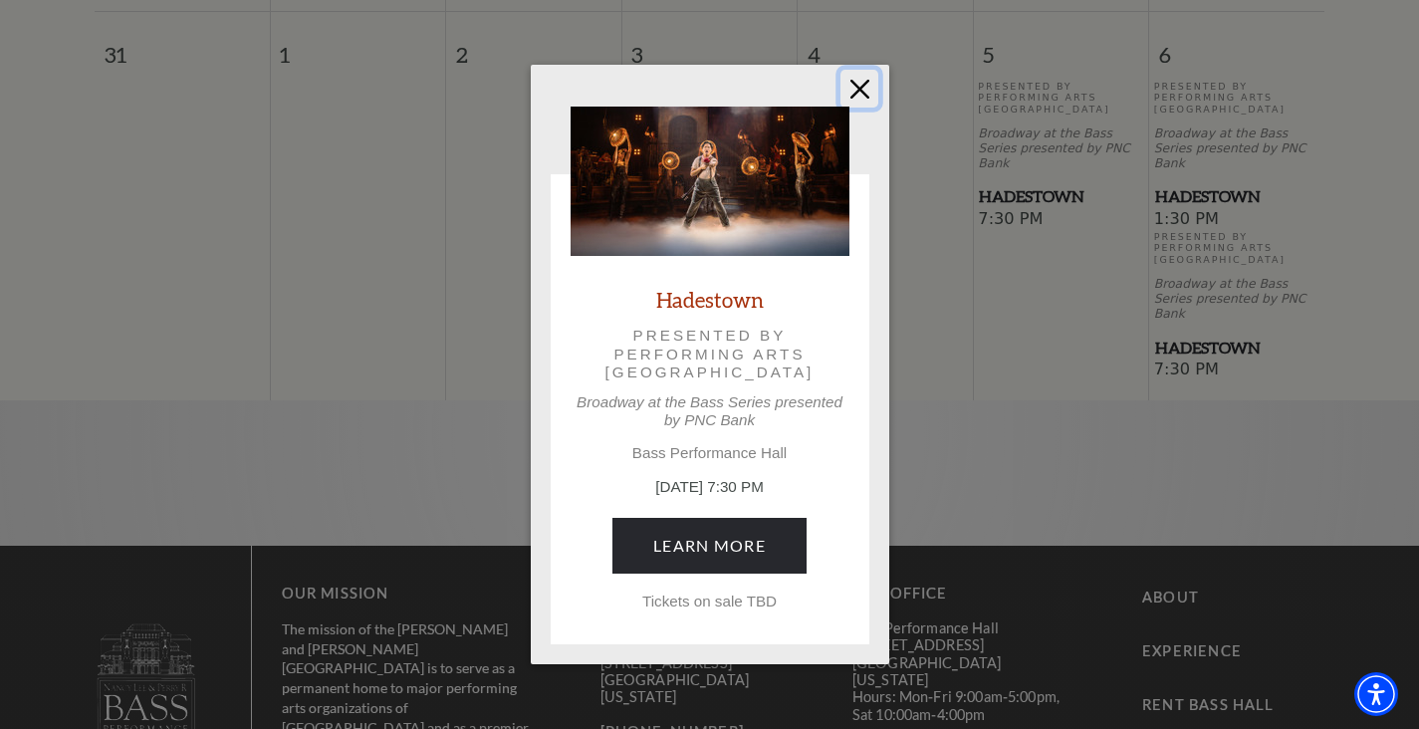
click at [863, 77] on button "Close" at bounding box center [860, 89] width 38 height 38
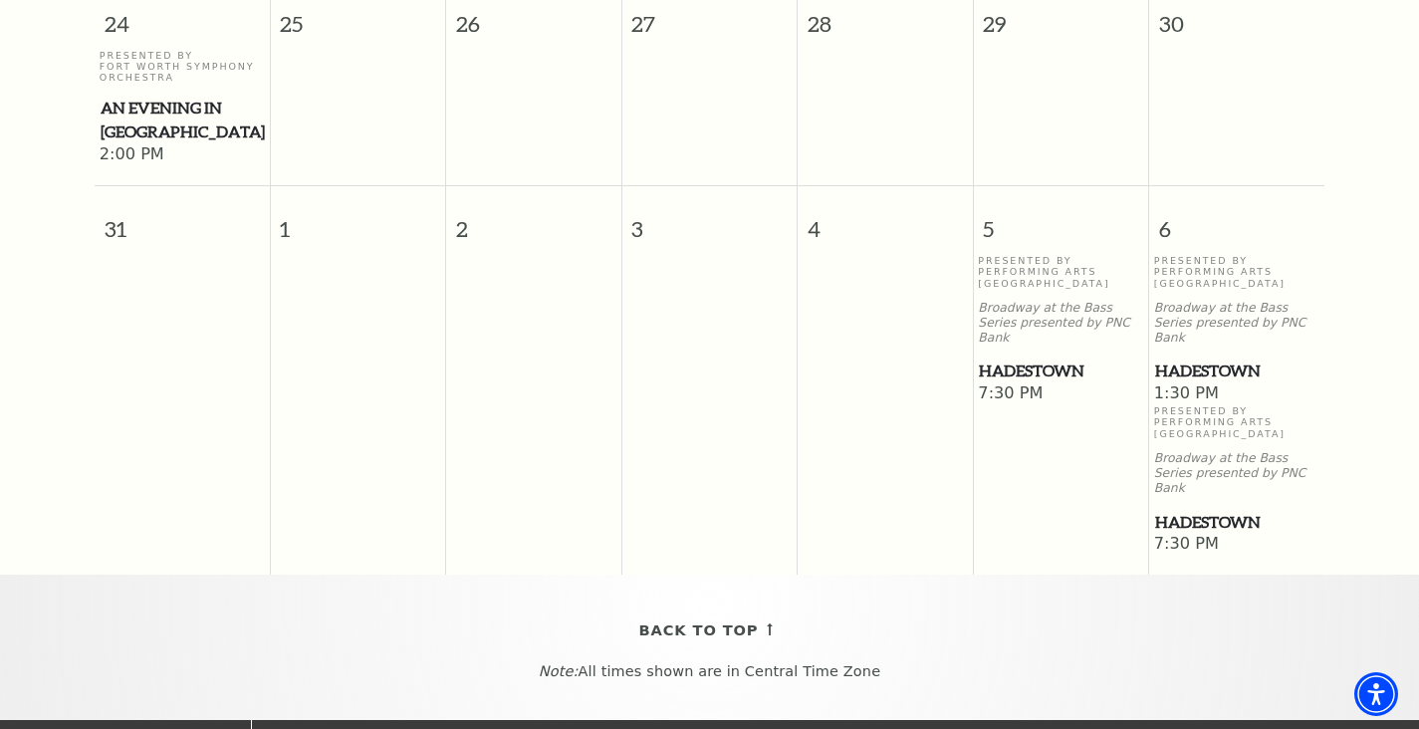
scroll to position [1983, 0]
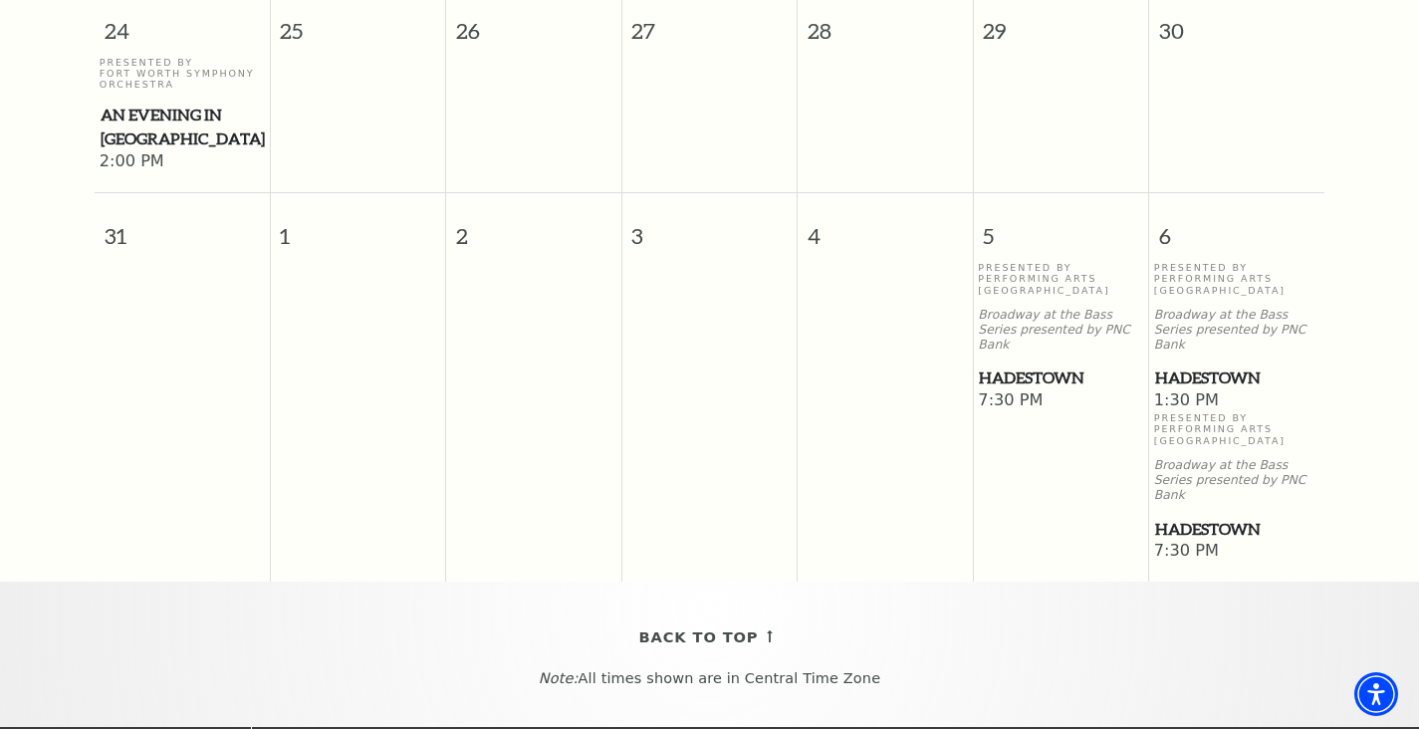
click at [1195, 266] on div "Presented By Performing Arts Fort Worth Broadway at the Bass Series presented b…" at bounding box center [1236, 326] width 165 height 128
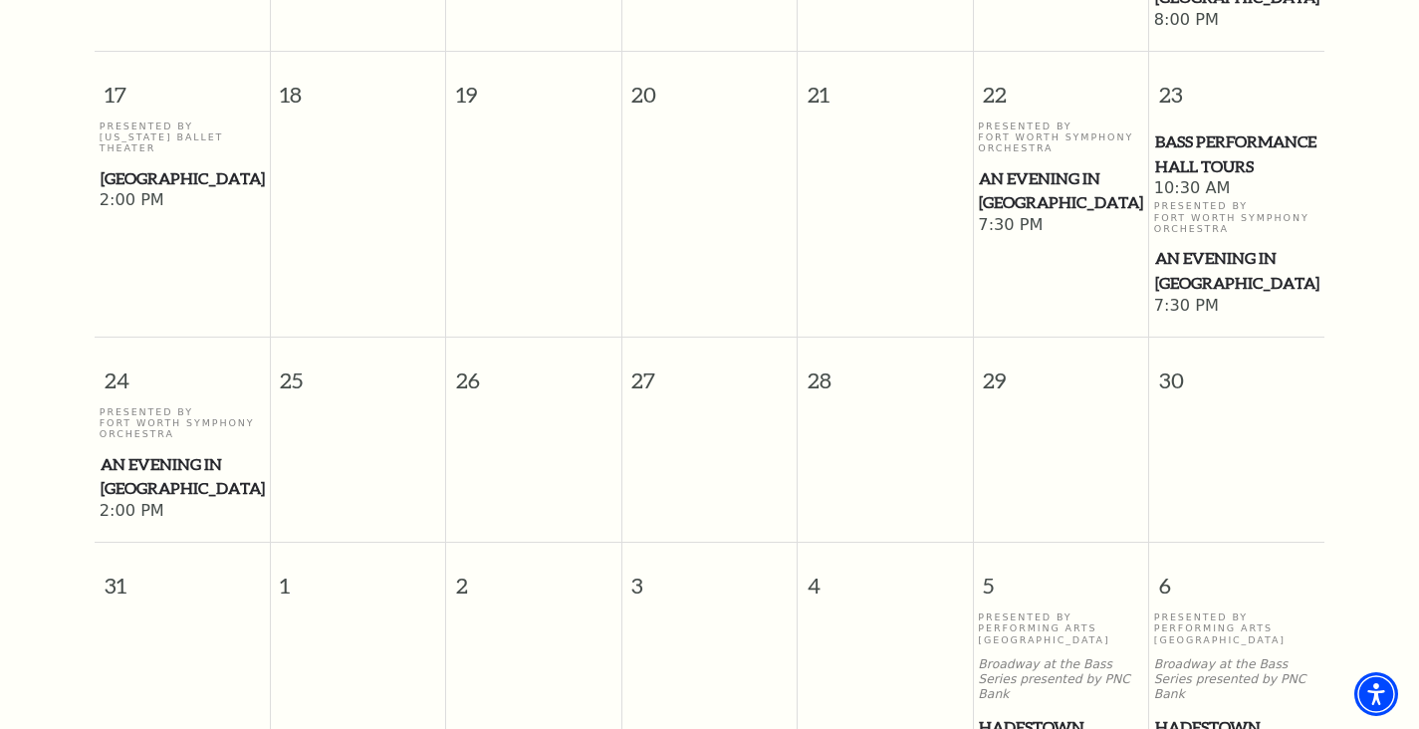
scroll to position [1635, 0]
click at [1200, 714] on span "Hadestown" at bounding box center [1236, 726] width 163 height 25
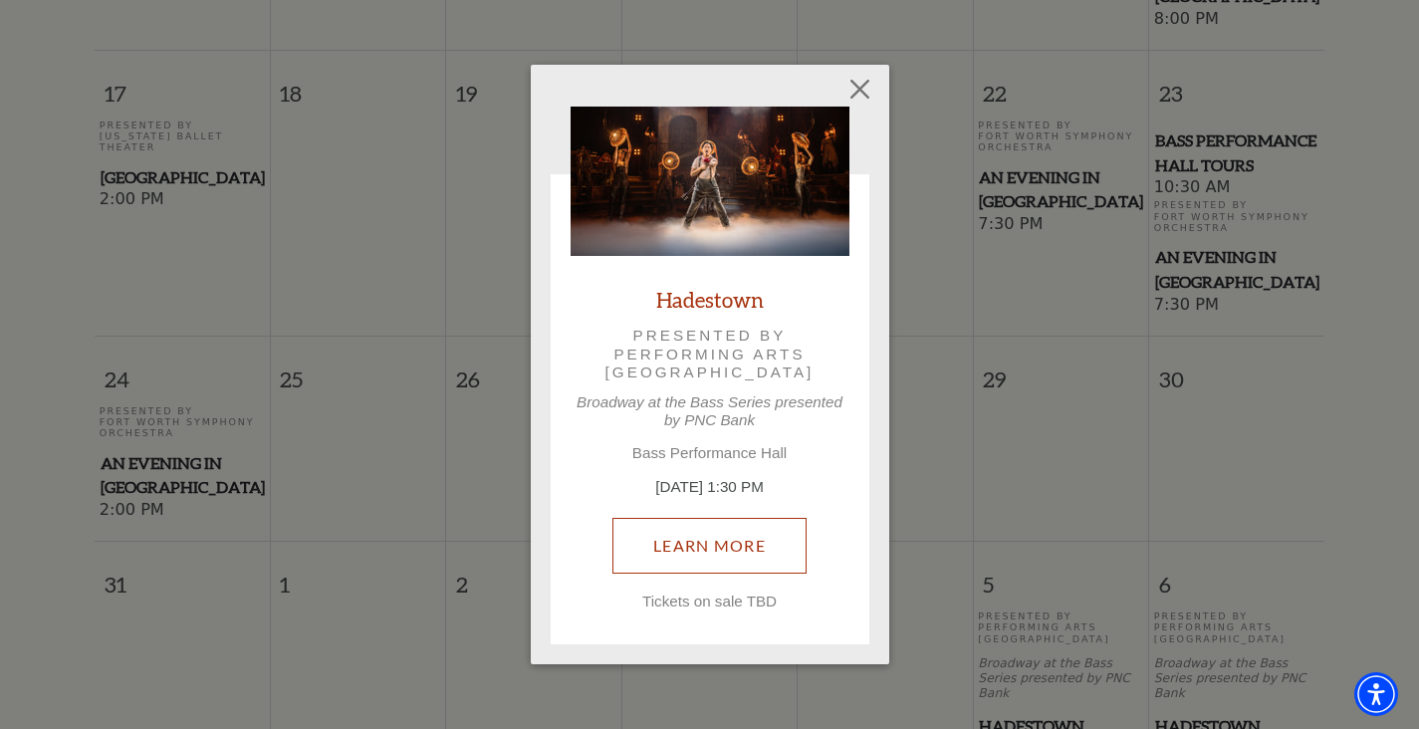
click at [736, 549] on link "Learn More" at bounding box center [710, 546] width 194 height 56
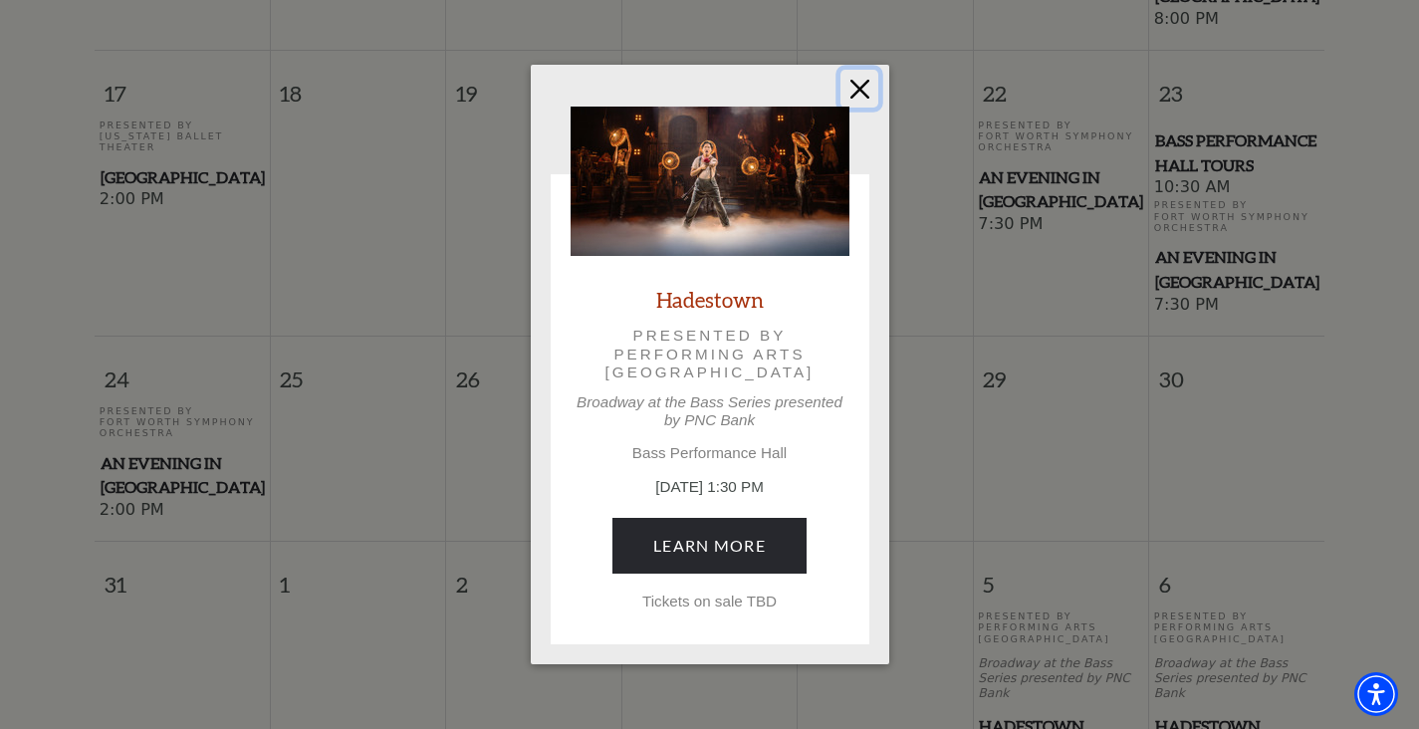
click at [866, 92] on button "Close" at bounding box center [860, 89] width 38 height 38
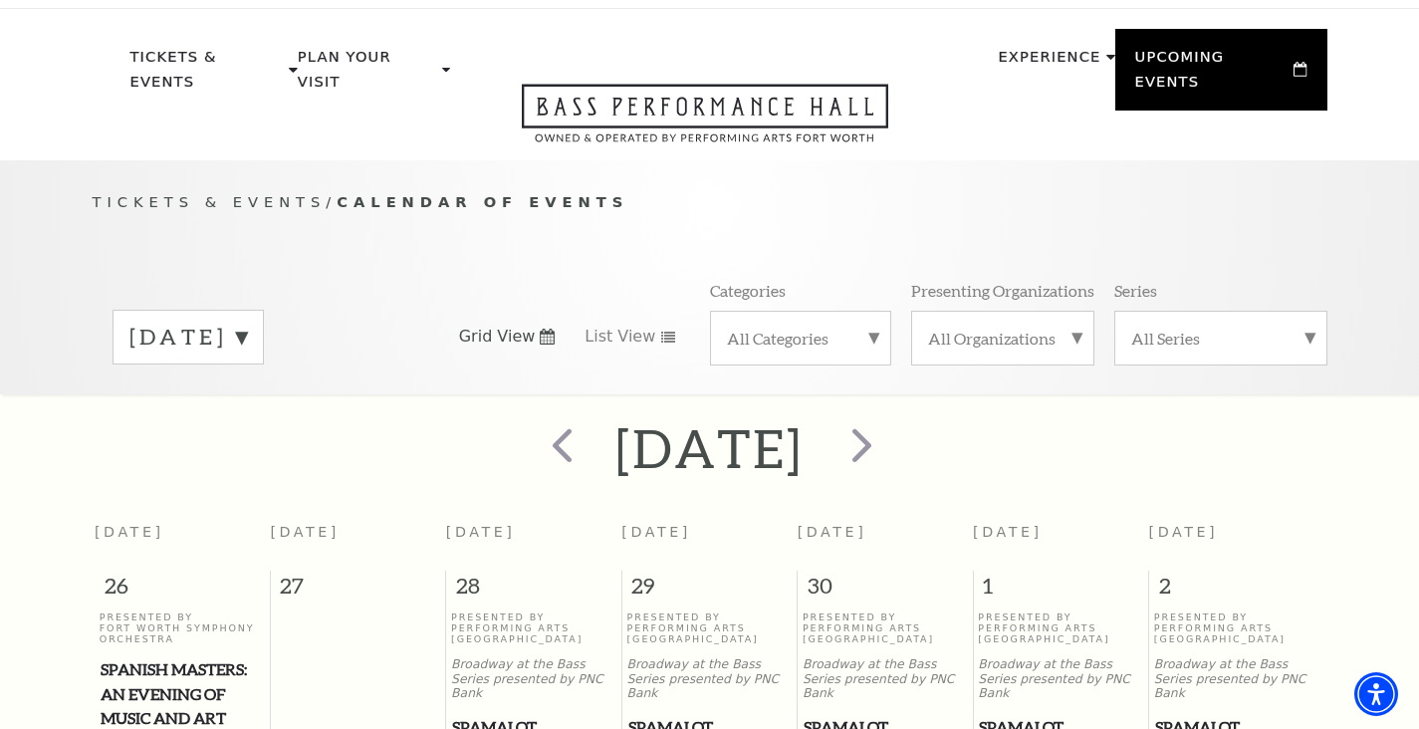
scroll to position [32, 0]
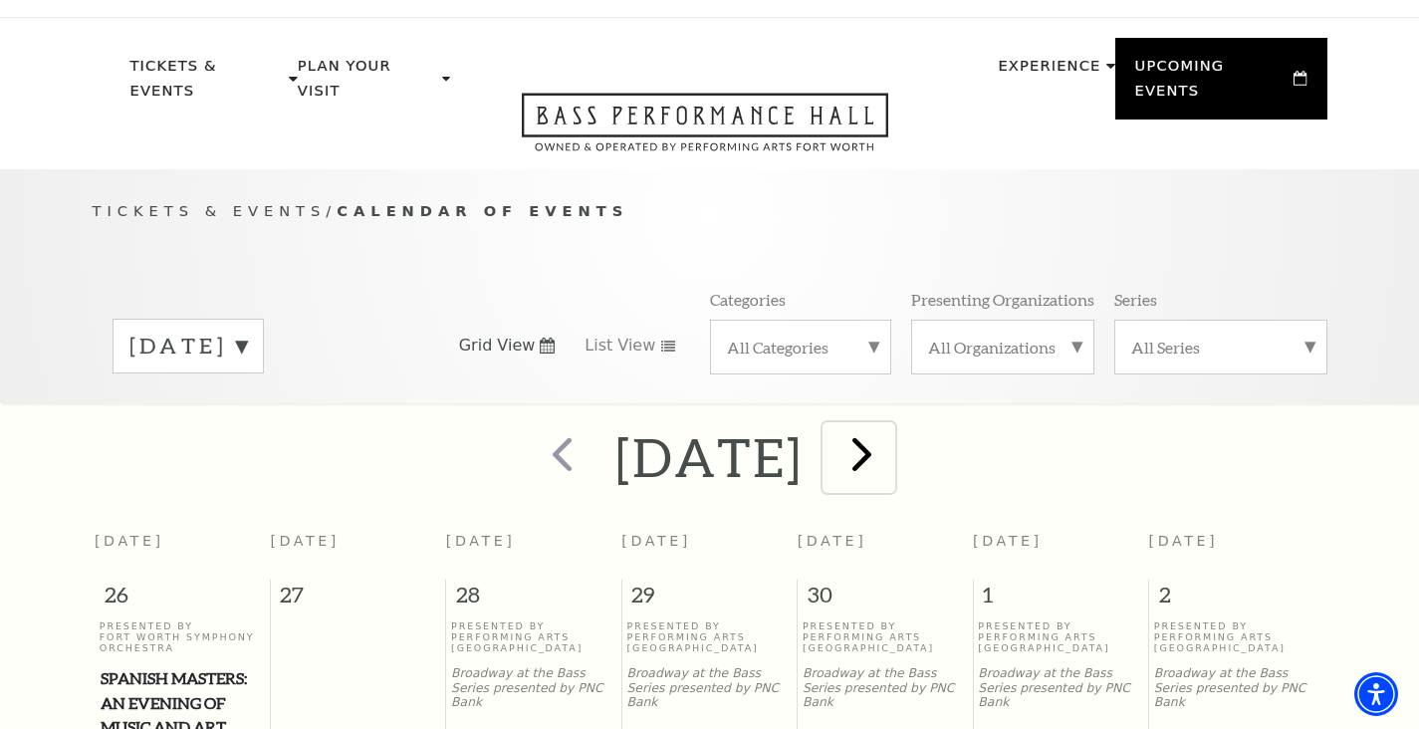
click at [880, 438] on span "next" at bounding box center [862, 453] width 57 height 57
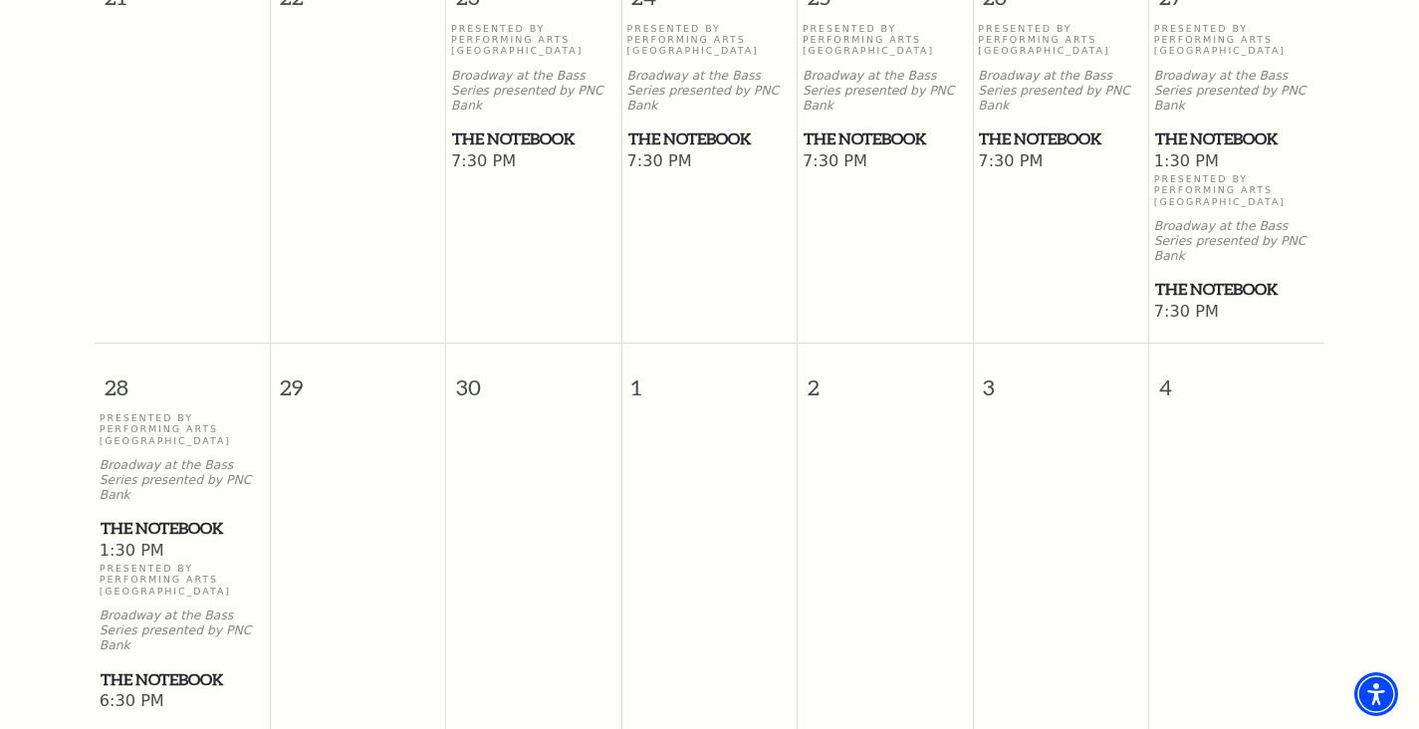
scroll to position [0, 0]
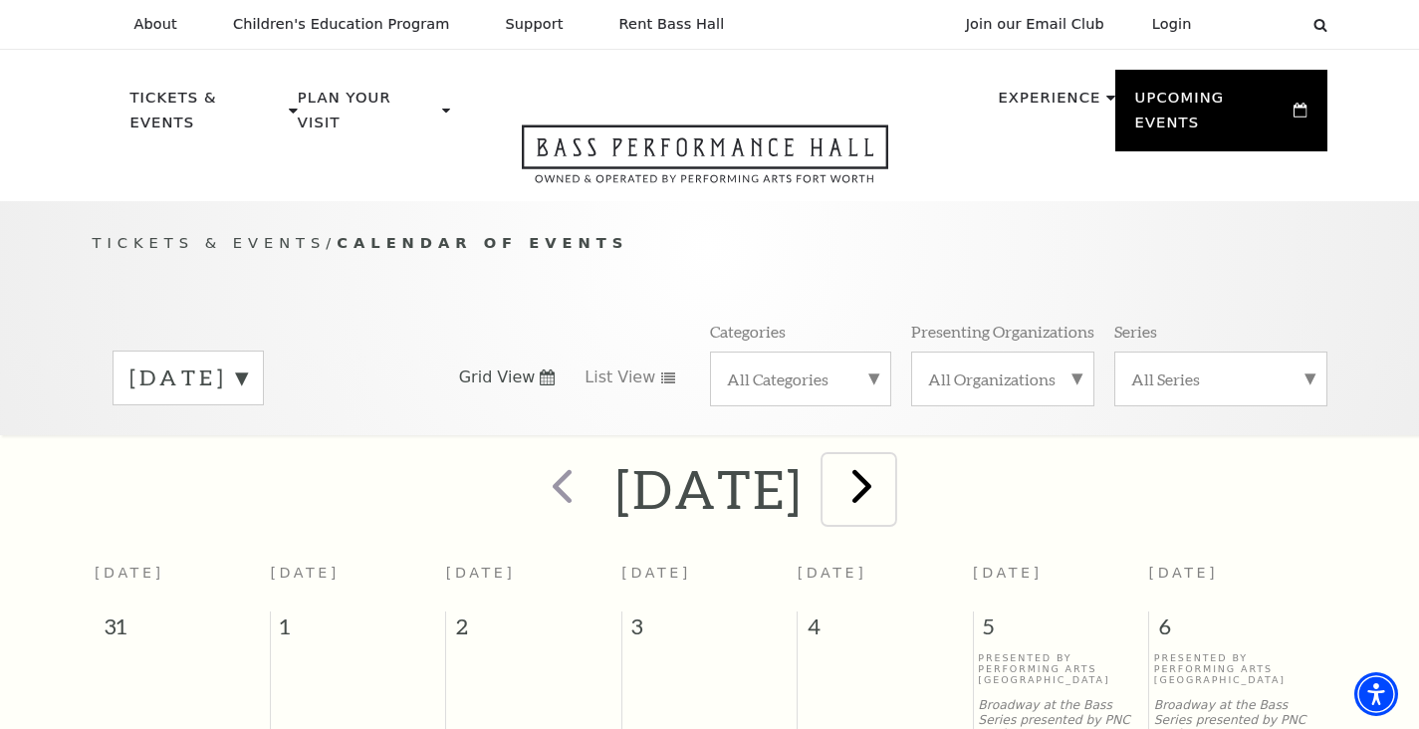
click at [891, 465] on span "next" at bounding box center [862, 485] width 57 height 57
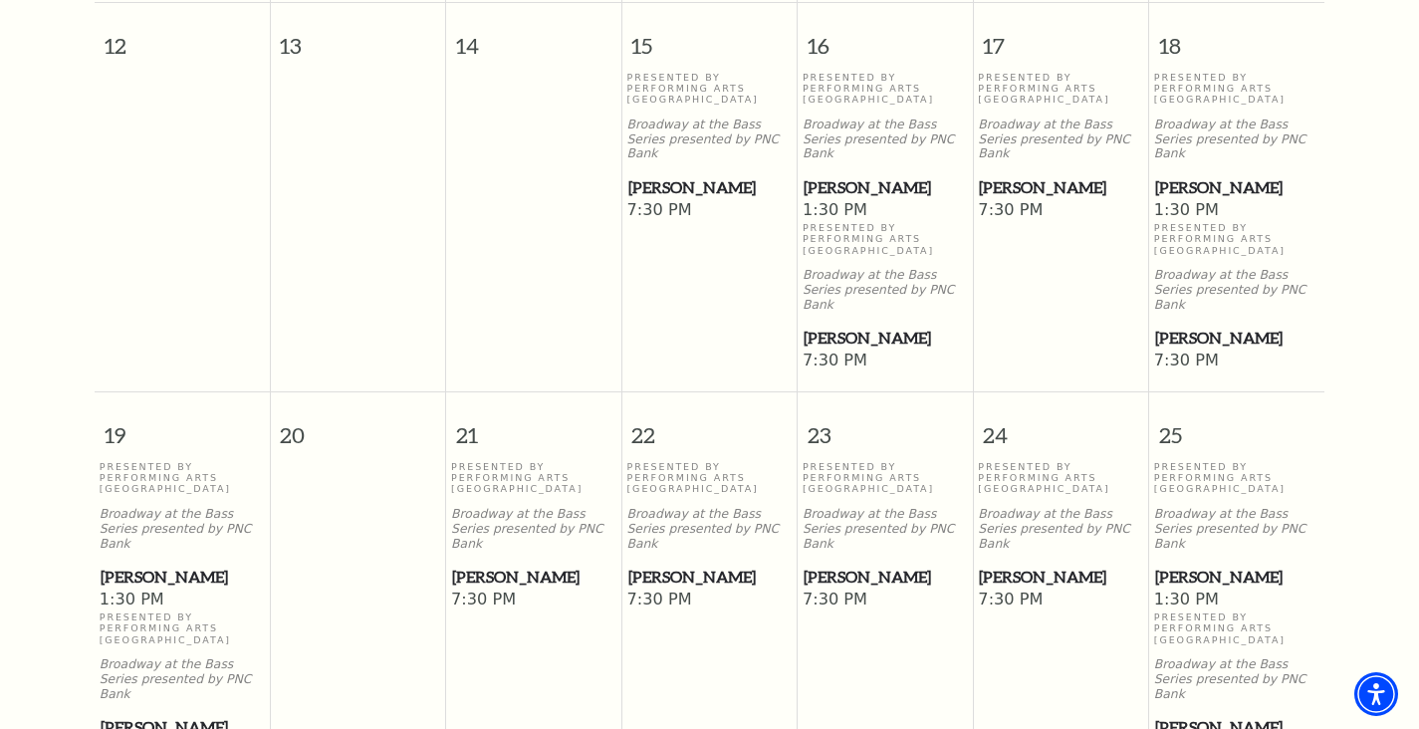
scroll to position [1064, 0]
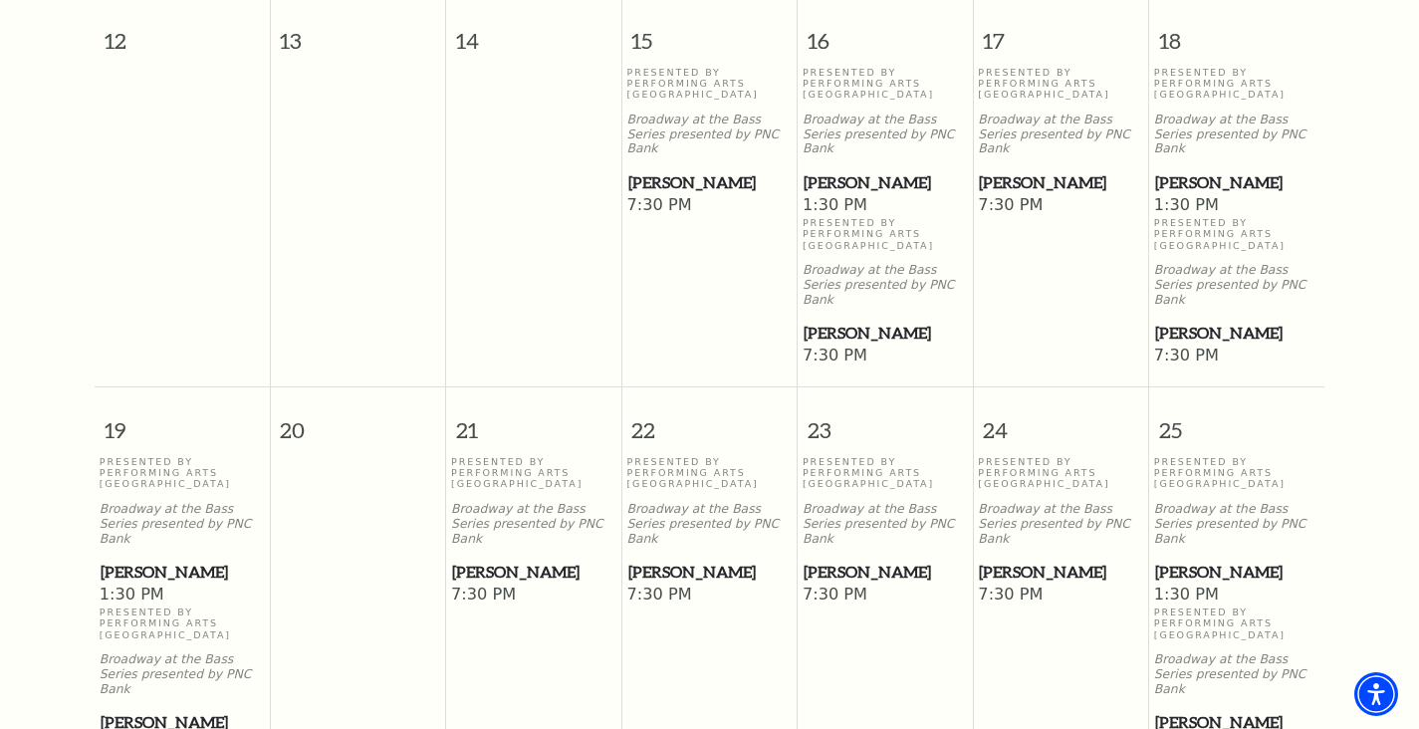
click at [840, 170] on span "[PERSON_NAME]" at bounding box center [885, 182] width 163 height 25
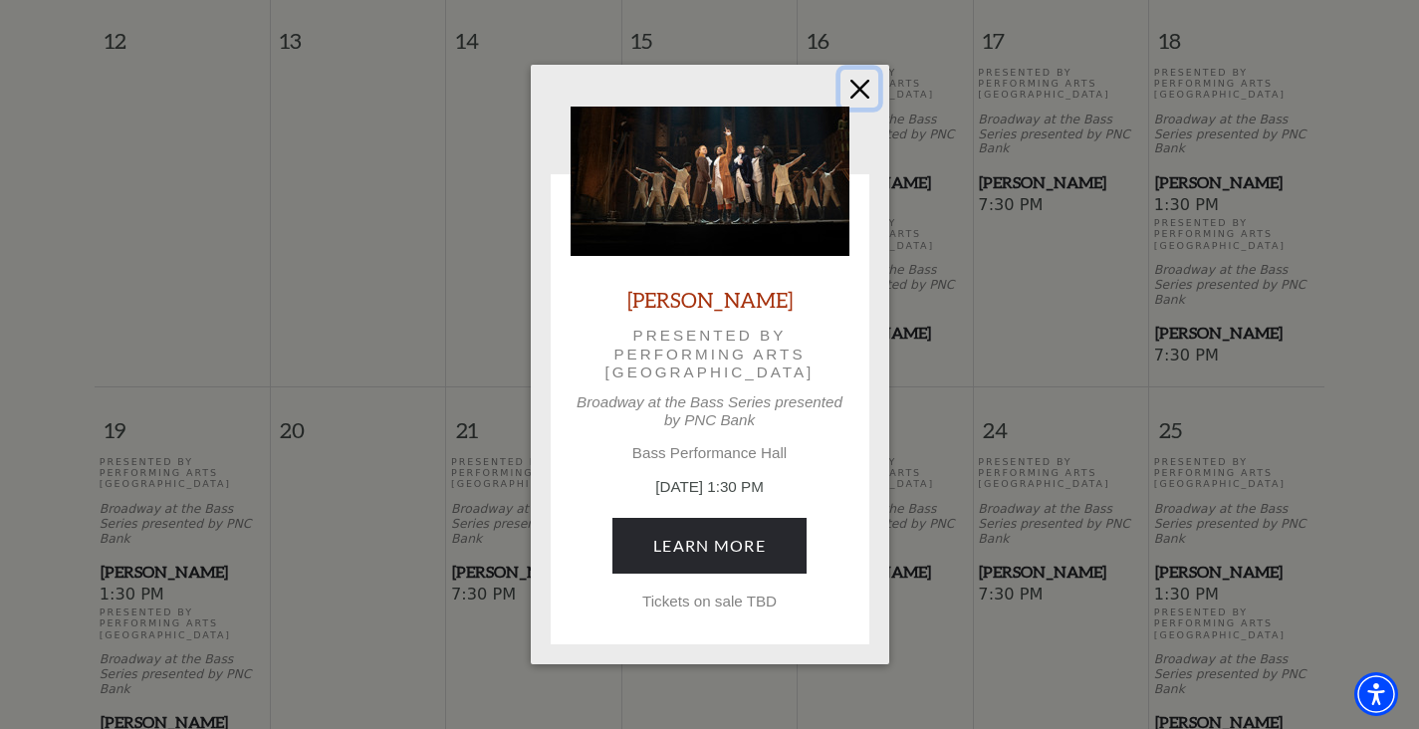
click at [857, 81] on button "Close" at bounding box center [860, 89] width 38 height 38
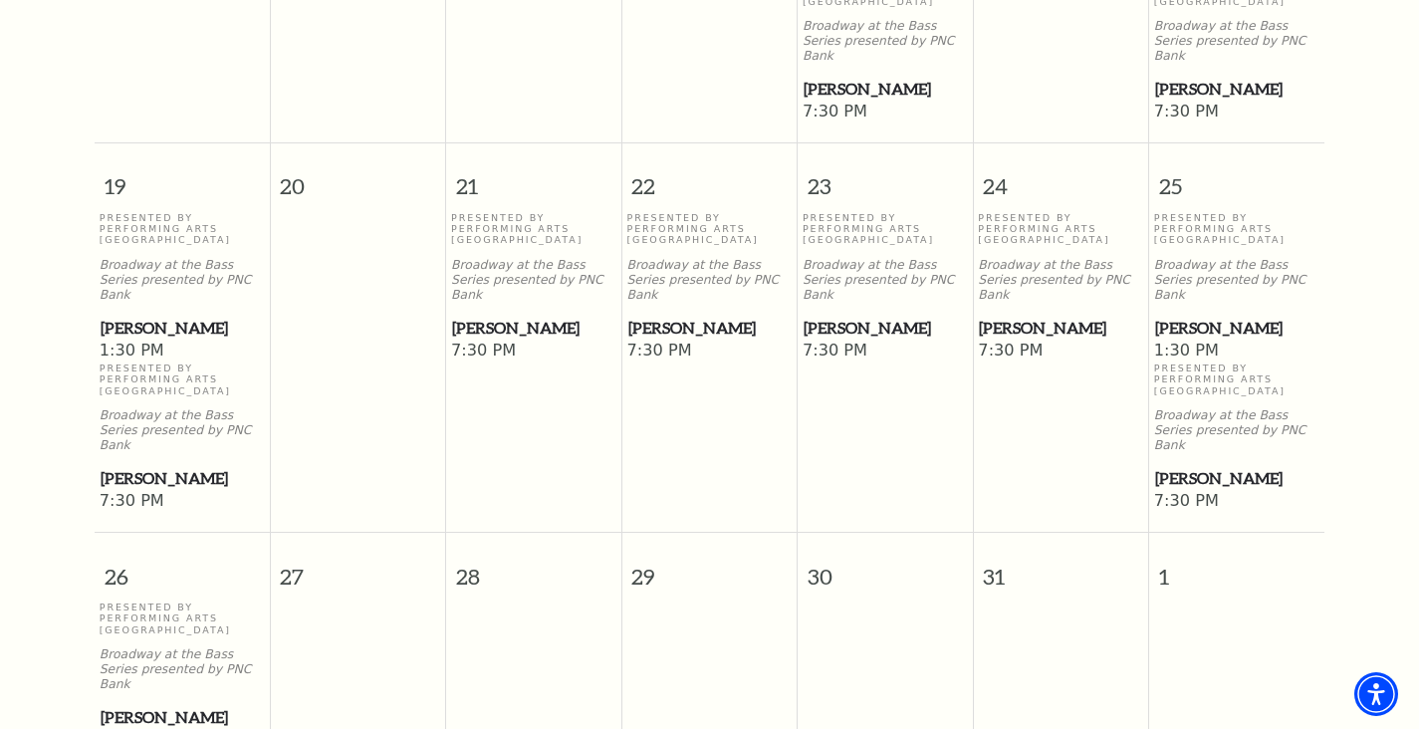
scroll to position [1341, 0]
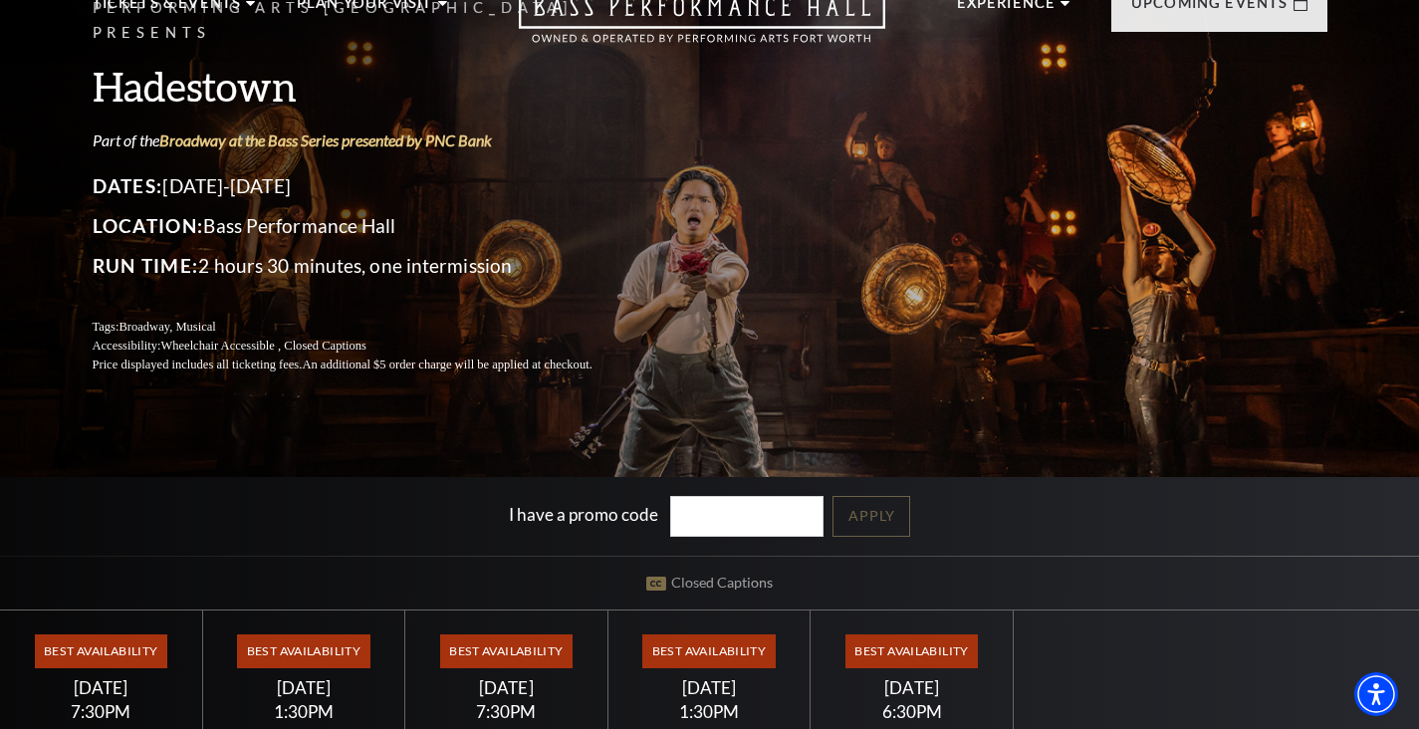
scroll to position [101, 0]
